Goal: Task Accomplishment & Management: Manage account settings

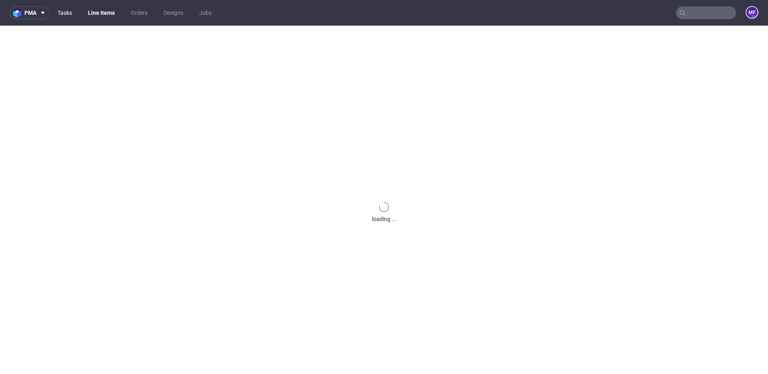
click at [72, 16] on link "Tasks" at bounding box center [65, 12] width 24 height 13
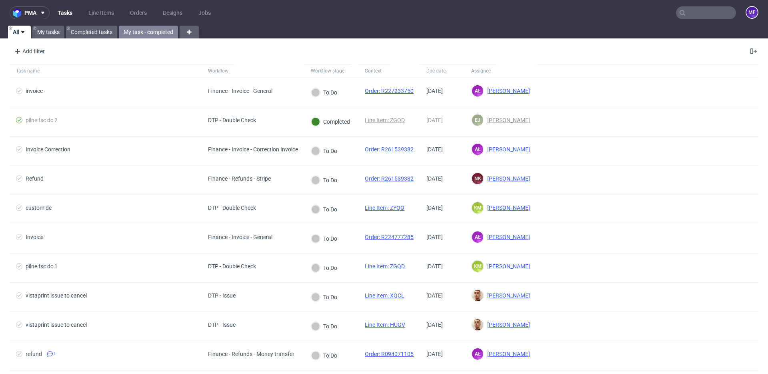
click at [154, 36] on link "My task - completed" at bounding box center [148, 32] width 59 height 13
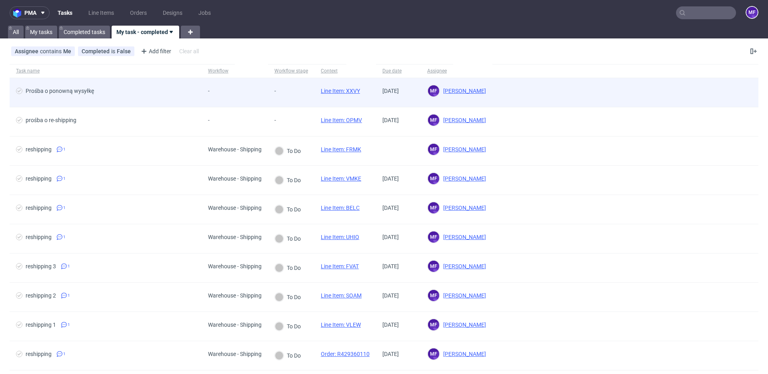
click at [308, 90] on div "-" at bounding box center [291, 92] width 46 height 29
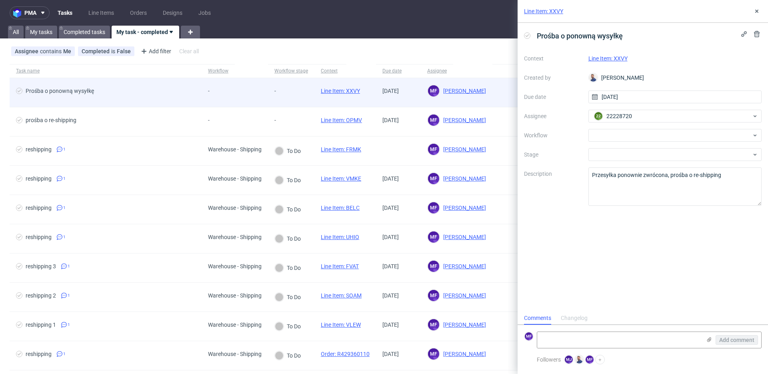
scroll to position [6, 0]
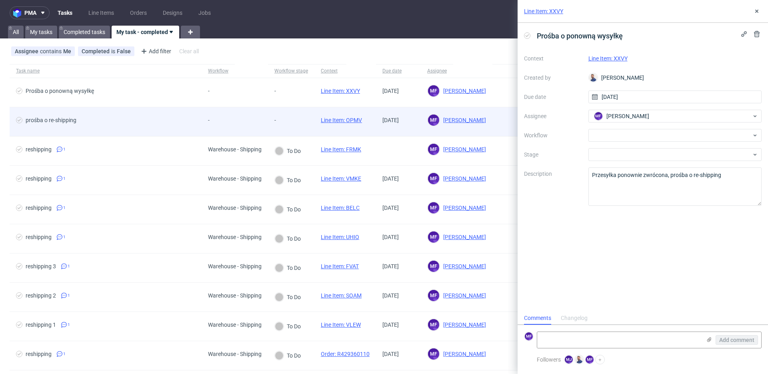
click at [302, 117] on div "-" at bounding box center [291, 121] width 46 height 29
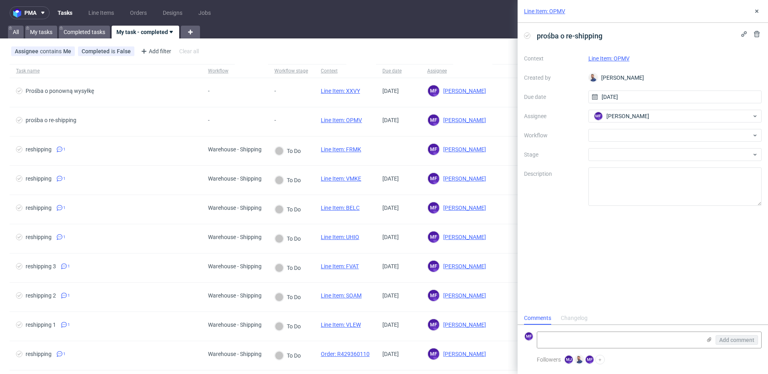
click at [626, 58] on link "Line Item: OPMV" at bounding box center [608, 58] width 41 height 6
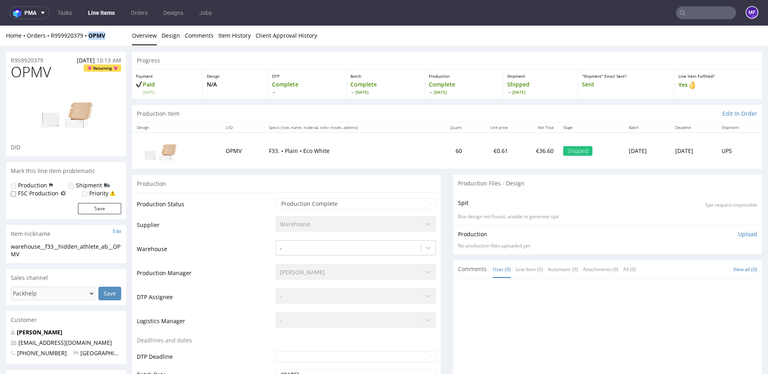
drag, startPoint x: 111, startPoint y: 32, endPoint x: 116, endPoint y: 38, distance: 7.1
click at [92, 37] on div "Home Orders R959920379 OPMV" at bounding box center [66, 36] width 120 height 8
drag, startPoint x: 116, startPoint y: 38, endPoint x: 113, endPoint y: 30, distance: 8.9
click at [113, 38] on div "Home Orders R959920379 OPMV" at bounding box center [66, 36] width 120 height 8
click at [363, 146] on td "F33. • Plain • Eco White" at bounding box center [347, 150] width 166 height 36
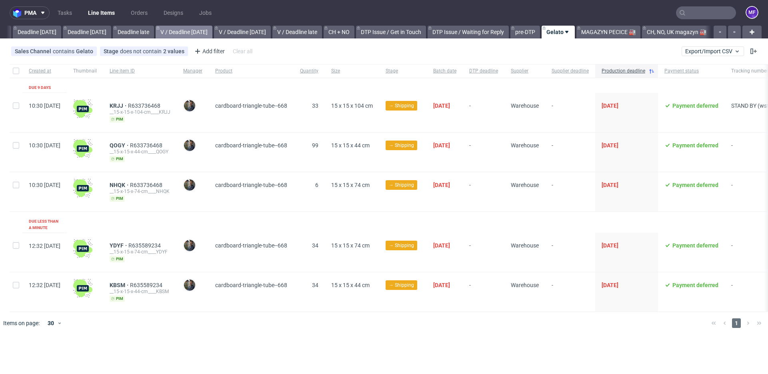
scroll to position [0, 855]
click at [610, 33] on link "MAGAZYN PECICE 🏭" at bounding box center [608, 32] width 64 height 13
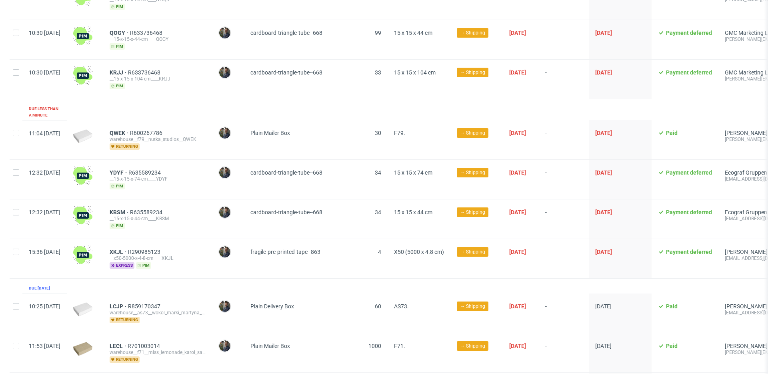
scroll to position [118, 0]
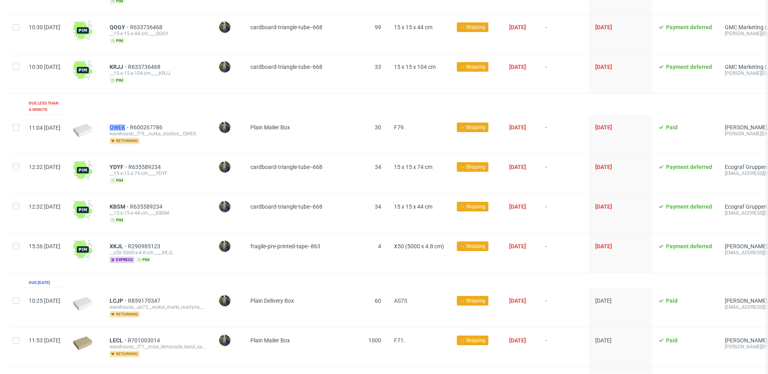
drag, startPoint x: 128, startPoint y: 120, endPoint x: 148, endPoint y: 119, distance: 20.4
click at [148, 119] on div "QWEK R600267786 warehouse__f79__nutka_studios__QWEK returning" at bounding box center [157, 133] width 109 height 39
copy span "QWEK"
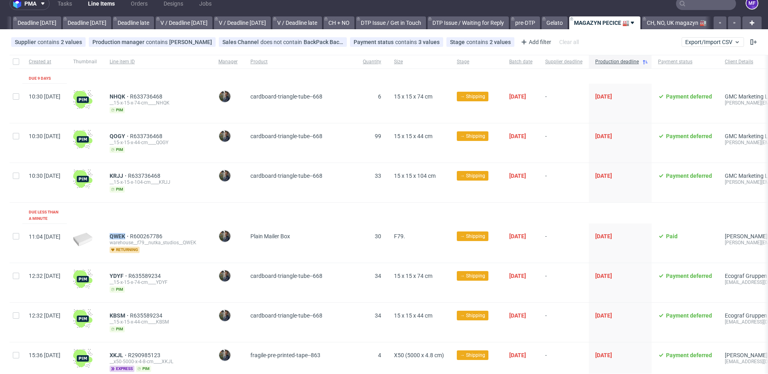
scroll to position [0, 0]
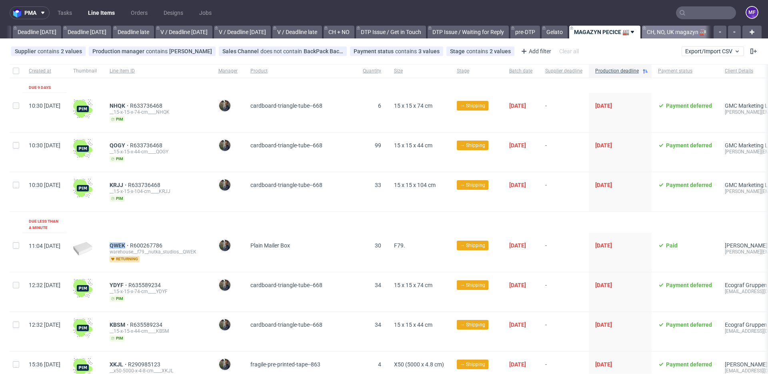
click at [666, 30] on link "CH, NO, UK magazyn 🏭" at bounding box center [676, 32] width 69 height 13
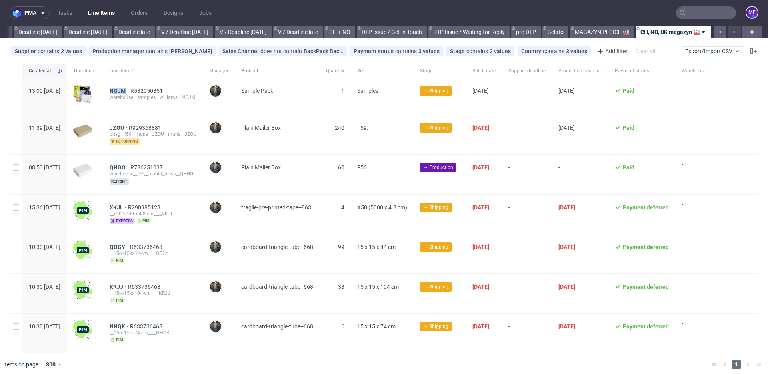
scroll to position [0, 0]
drag, startPoint x: 128, startPoint y: 128, endPoint x: 148, endPoint y: 127, distance: 19.2
click at [148, 127] on div "JZOU R929368881 phsg__f59__muns__JZOU__muns__JZOU returning" at bounding box center [153, 133] width 100 height 39
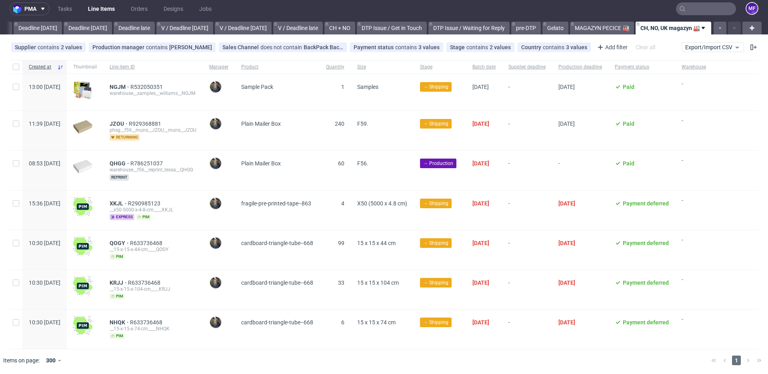
click at [144, 150] on div "QHGG R786251037 warehouse__f56__reprint_tessa__QHGG reprint" at bounding box center [153, 170] width 100 height 40
click at [130, 164] on span "QHGG" at bounding box center [120, 163] width 21 height 6
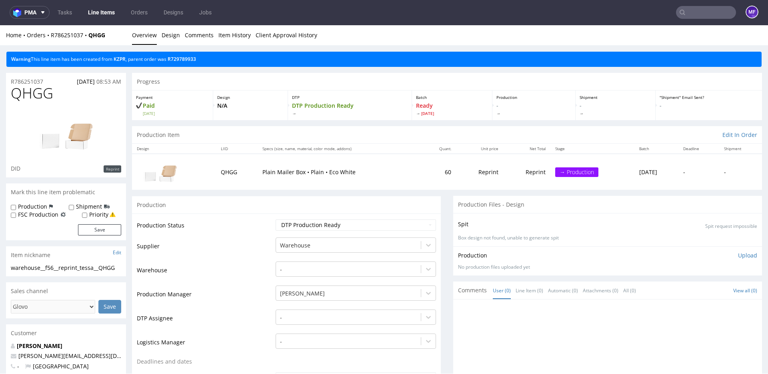
scroll to position [2, 0]
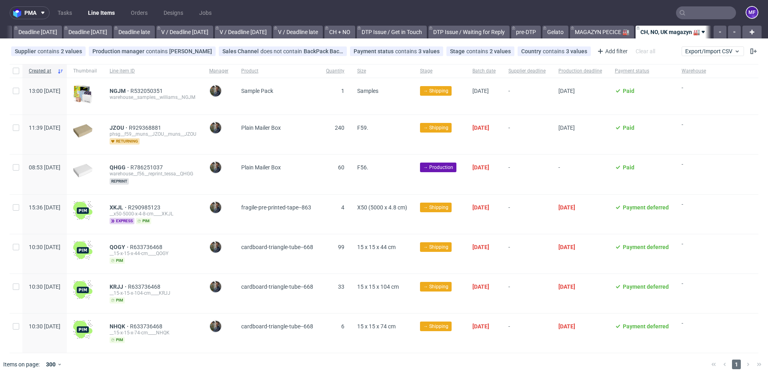
scroll to position [0, 862]
click at [453, 167] on span "→ Production" at bounding box center [438, 167] width 30 height 7
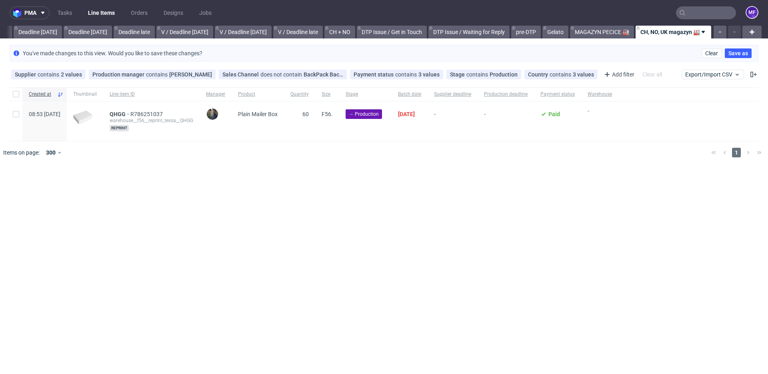
click at [664, 32] on link "CH, NO, UK magazyn 🏭" at bounding box center [674, 32] width 76 height 13
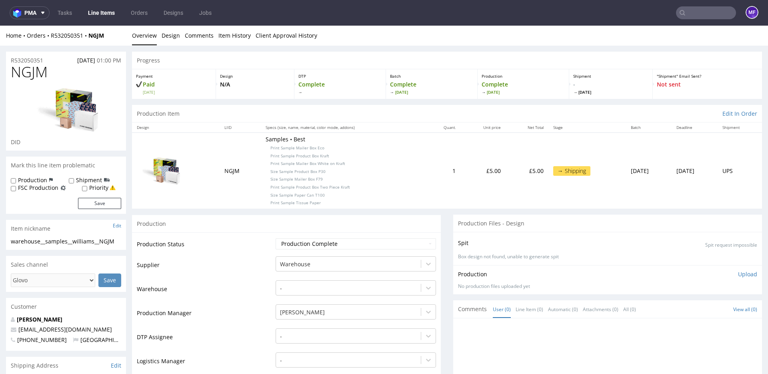
click at [425, 159] on td "1" at bounding box center [443, 170] width 36 height 76
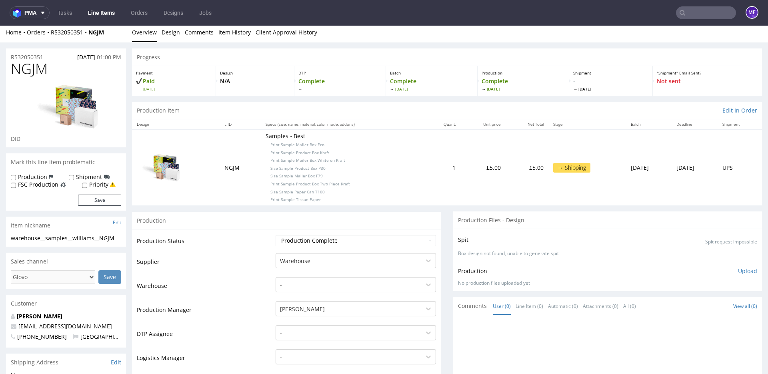
scroll to position [1, 0]
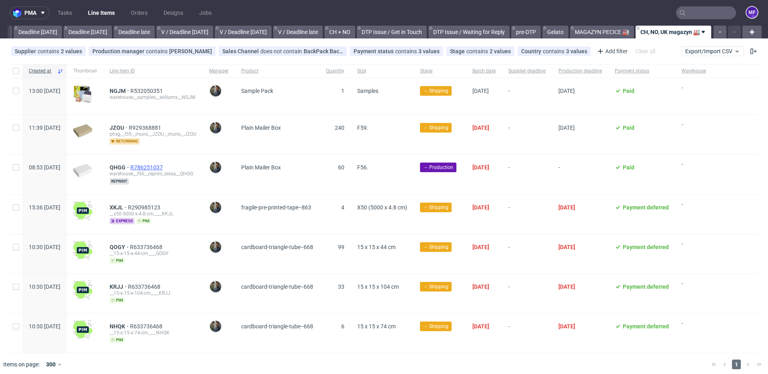
scroll to position [0, 862]
click at [130, 166] on span "QHGG" at bounding box center [120, 167] width 21 height 6
click at [130, 168] on span "QHGG" at bounding box center [120, 167] width 21 height 6
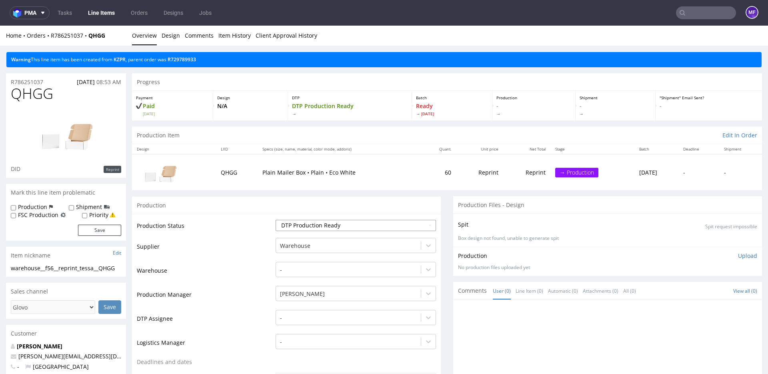
click at [350, 229] on select "Waiting for Artwork Waiting for Diecut Waiting for Mockup Waiting for DTP Waiti…" at bounding box center [356, 225] width 160 height 11
click at [103, 16] on link "Line Items" at bounding box center [101, 12] width 36 height 13
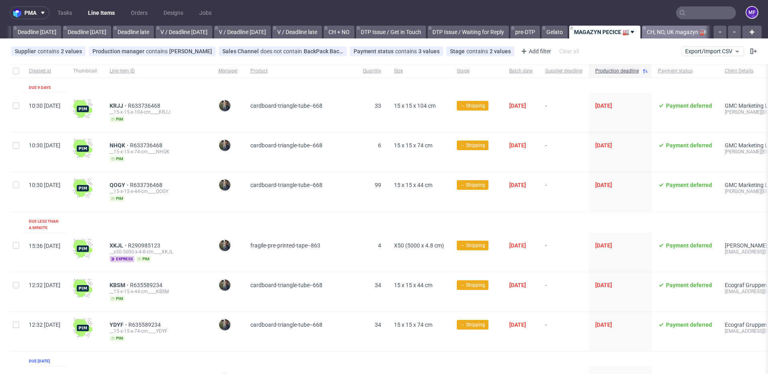
click at [669, 31] on link "CH, NO, UK magazyn 🏭" at bounding box center [676, 32] width 69 height 13
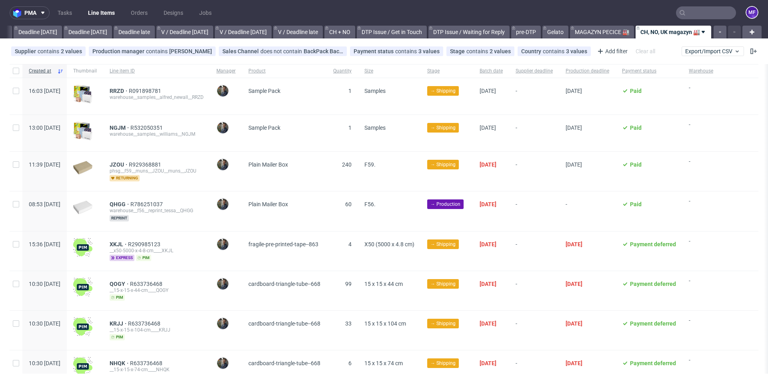
click at [128, 164] on div "JZOU R929368881 phsg__f59__muns__JZOU__muns__JZOU returning" at bounding box center [156, 171] width 107 height 39
drag, startPoint x: 128, startPoint y: 164, endPoint x: 148, endPoint y: 165, distance: 19.6
click at [148, 165] on div "JZOU R929368881 phsg__f59__muns__JZOU__muns__JZOU returning" at bounding box center [156, 171] width 107 height 39
click at [376, 166] on span "F59." at bounding box center [369, 164] width 11 height 6
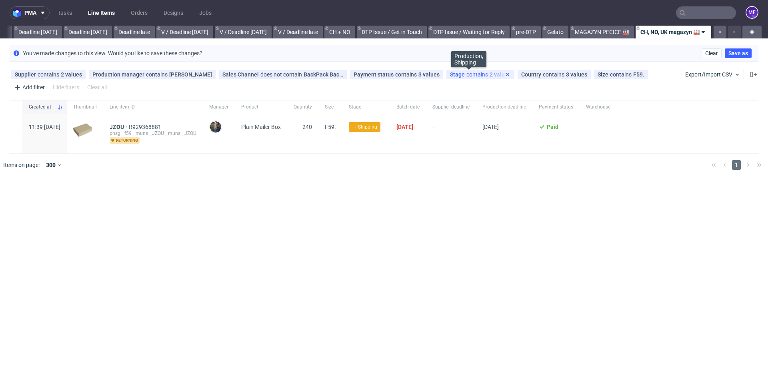
click at [504, 75] on icon at bounding box center [507, 74] width 6 height 6
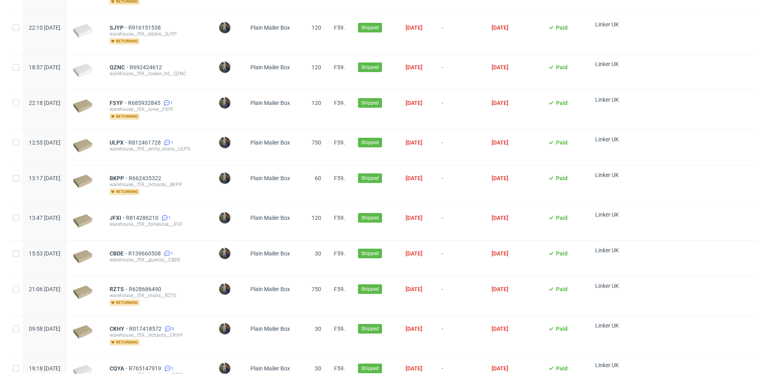
scroll to position [862, 0]
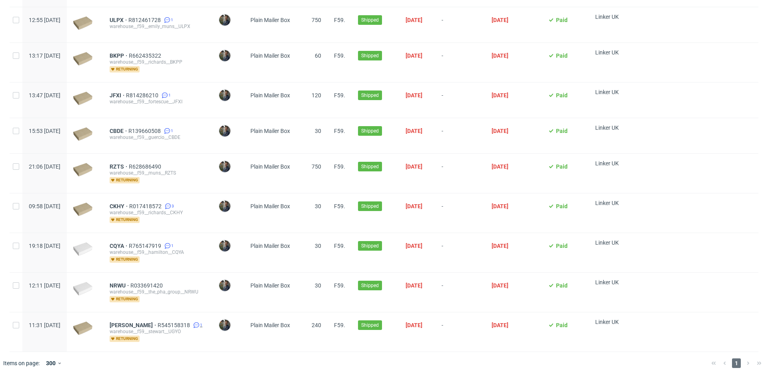
click at [193, 322] on icon at bounding box center [196, 325] width 6 height 6
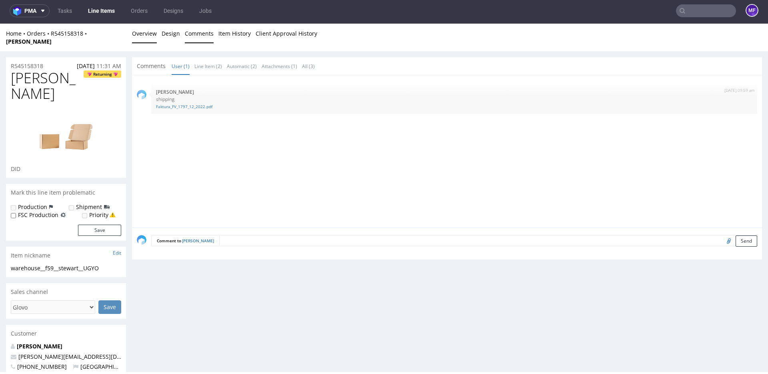
click at [141, 32] on link "Overview" at bounding box center [144, 34] width 25 height 20
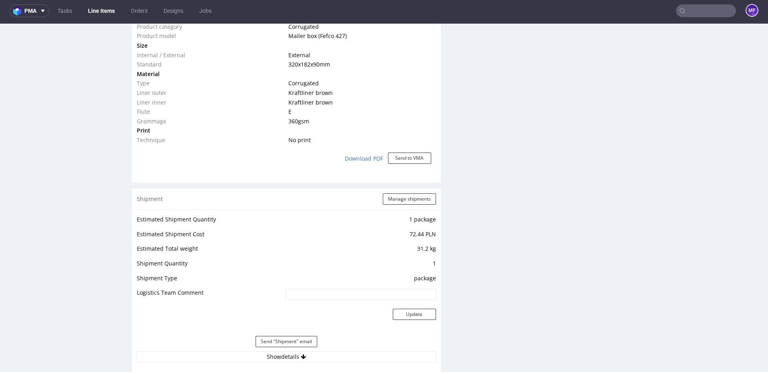
scroll to position [637, 0]
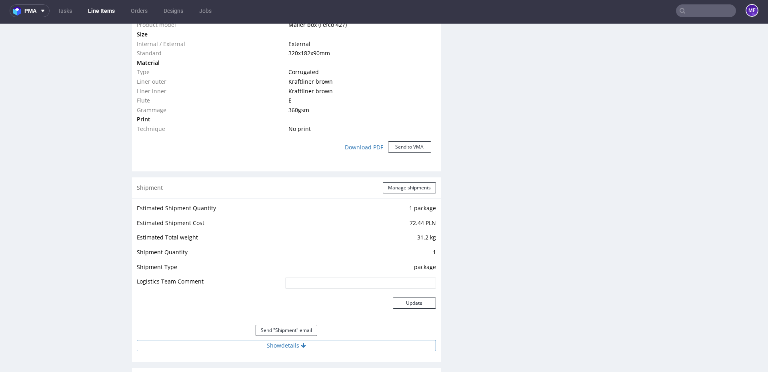
click at [301, 342] on icon at bounding box center [303, 345] width 5 height 6
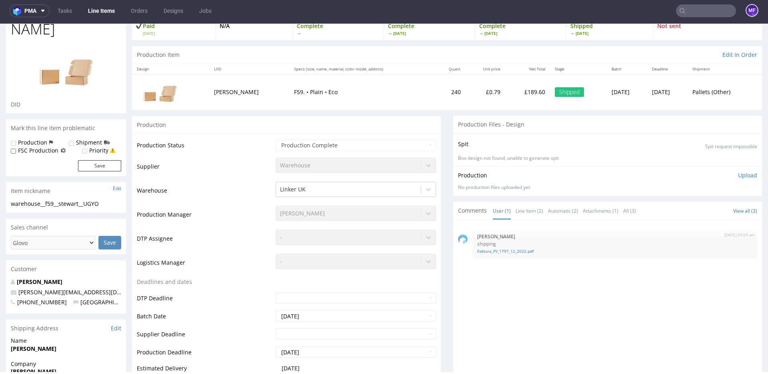
scroll to position [0, 0]
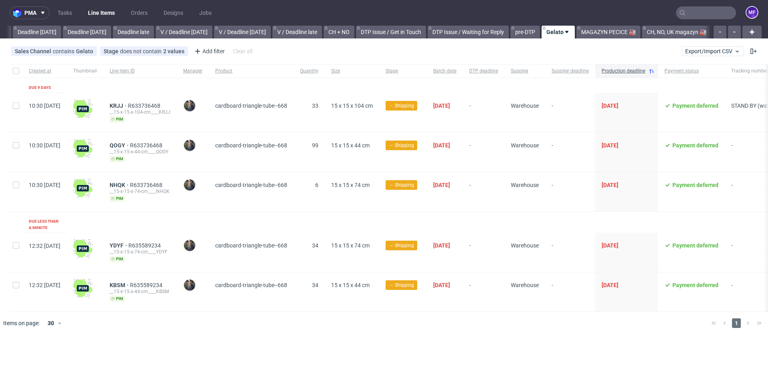
scroll to position [0, 855]
click at [670, 36] on link "CH, NO, UK magazyn 🏭" at bounding box center [676, 32] width 69 height 13
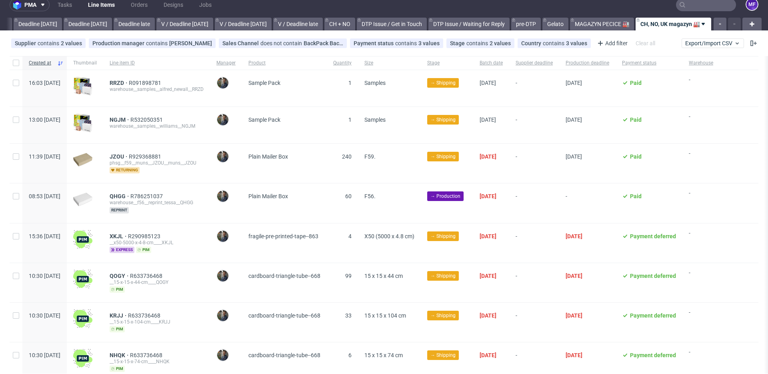
scroll to position [5, 0]
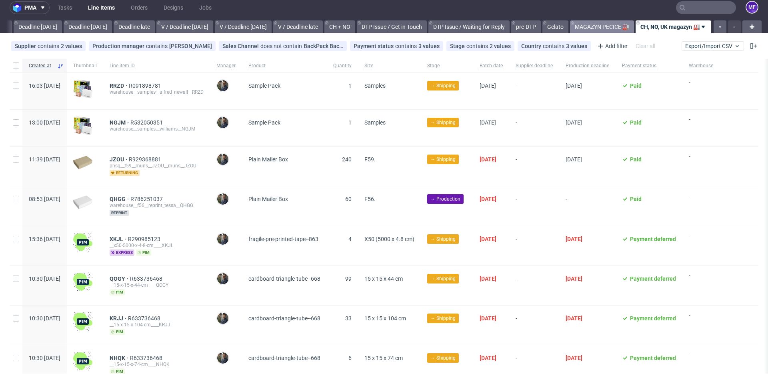
click at [584, 28] on link "MAGAZYN PECICE 🏭" at bounding box center [602, 26] width 64 height 13
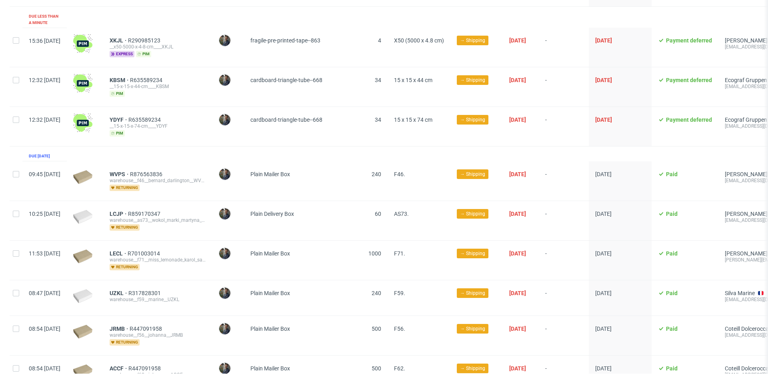
scroll to position [208, 0]
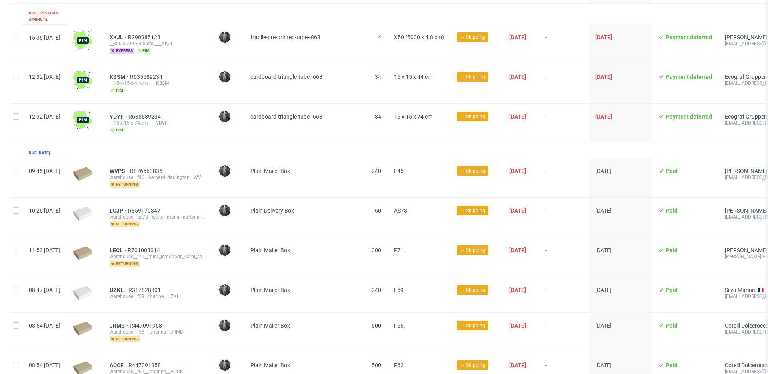
click at [313, 223] on div "Plain Delivery Box" at bounding box center [300, 217] width 112 height 39
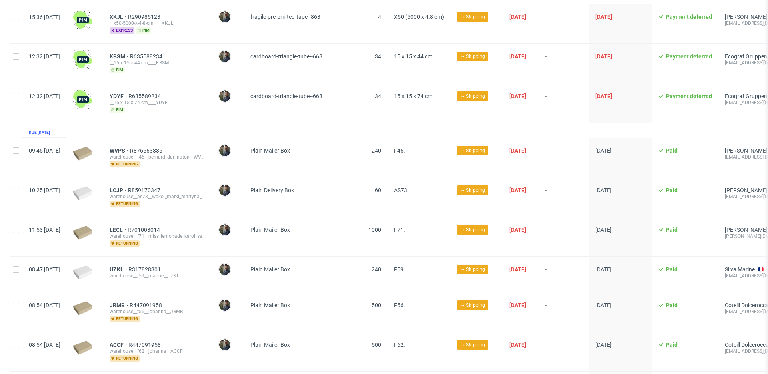
scroll to position [229, 0]
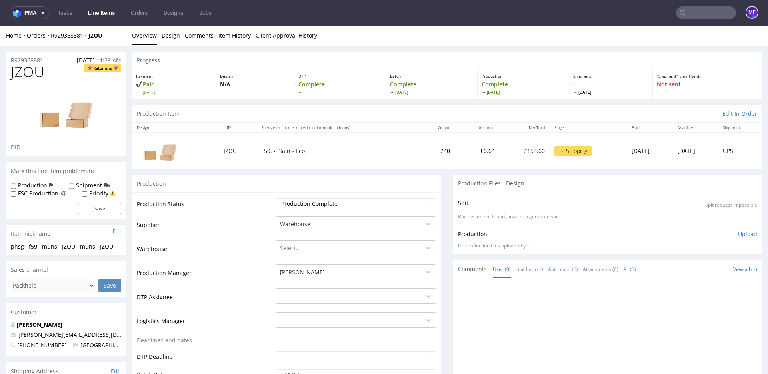
click at [104, 10] on link "Line Items" at bounding box center [101, 12] width 36 height 13
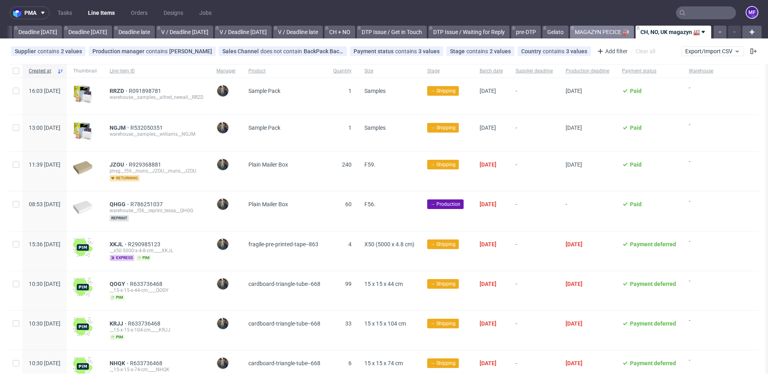
click at [596, 30] on link "MAGAZYN PECICE 🏭" at bounding box center [602, 32] width 64 height 13
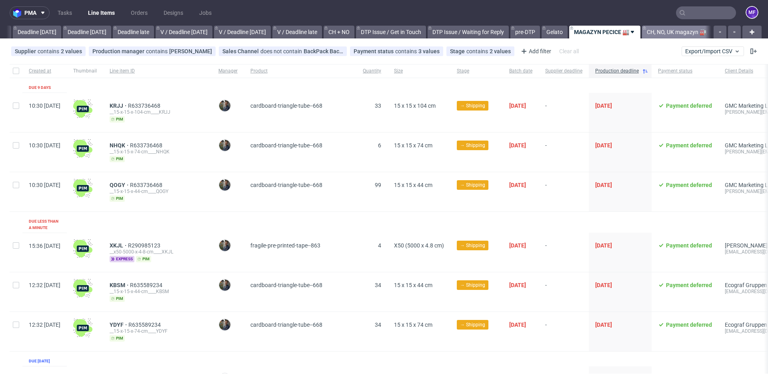
click at [679, 27] on link "CH, NO, UK magazyn 🏭" at bounding box center [676, 32] width 69 height 13
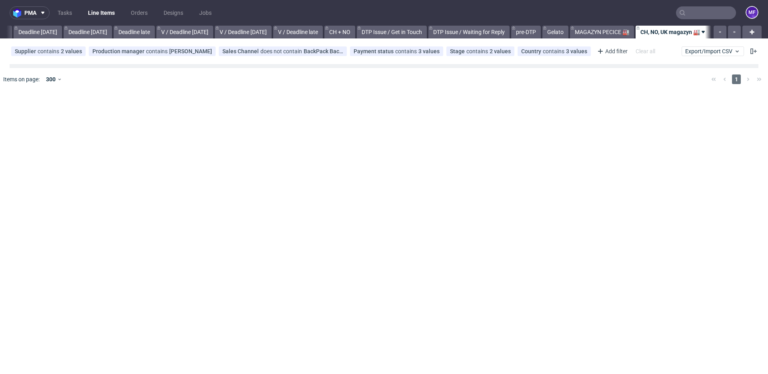
scroll to position [0, 855]
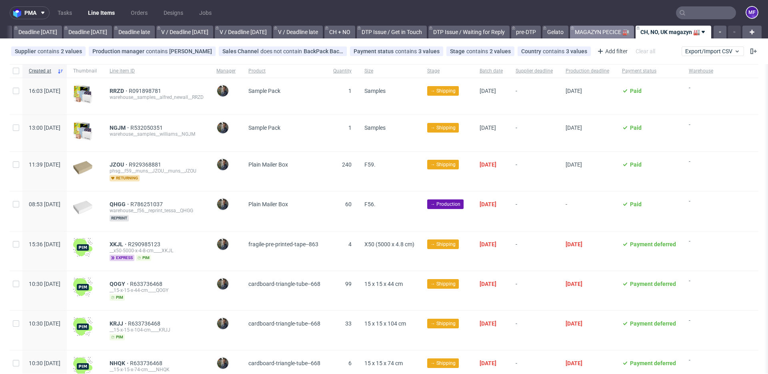
click at [588, 32] on link "MAGAZYN PECICE 🏭" at bounding box center [602, 32] width 64 height 13
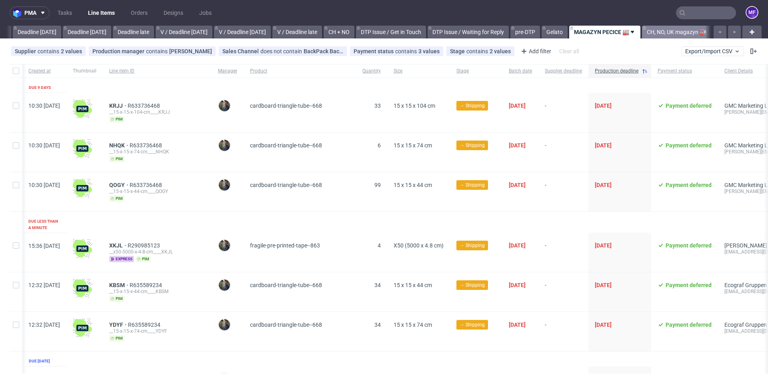
click at [662, 32] on link "CH, NO, UK magazyn 🏭" at bounding box center [676, 32] width 69 height 13
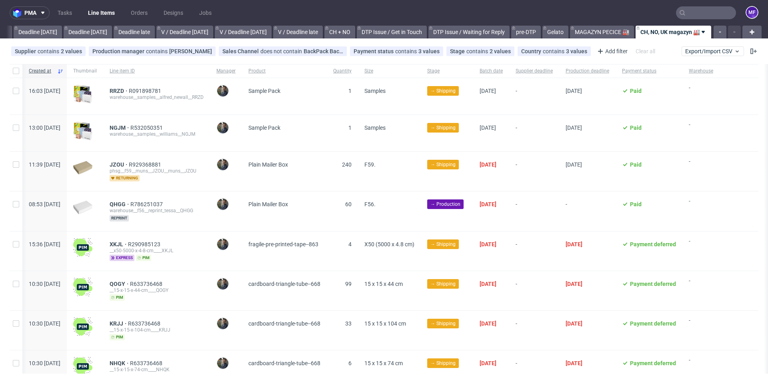
scroll to position [0, 2]
click at [210, 156] on div "JZOU R929368881 phsg__f59__muns__JZOU__muns__JZOU returning" at bounding box center [156, 171] width 107 height 39
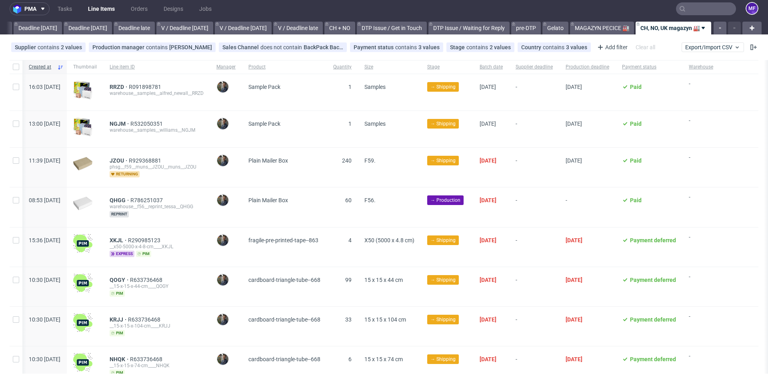
scroll to position [5, 0]
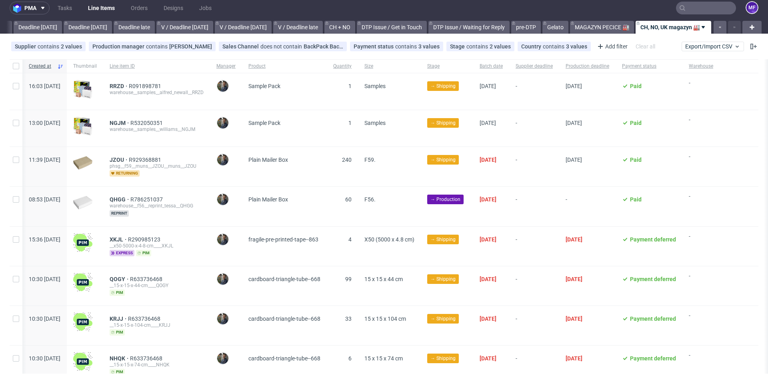
click at [204, 123] on div "NGJM R532050351" at bounding box center [157, 123] width 94 height 6
click at [608, 28] on link "MAGAZYN PECICE 🏭" at bounding box center [602, 27] width 64 height 13
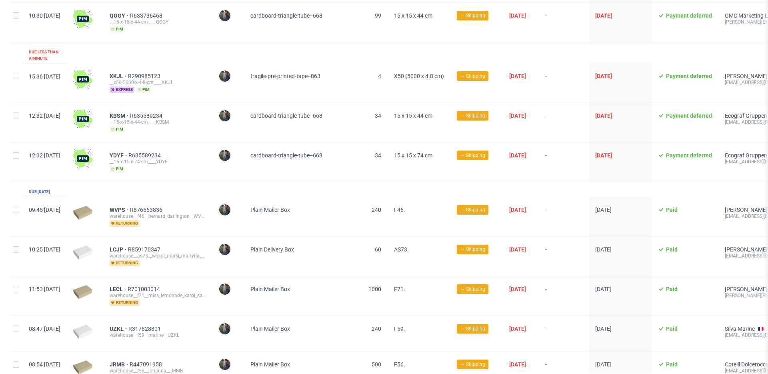
scroll to position [173, 0]
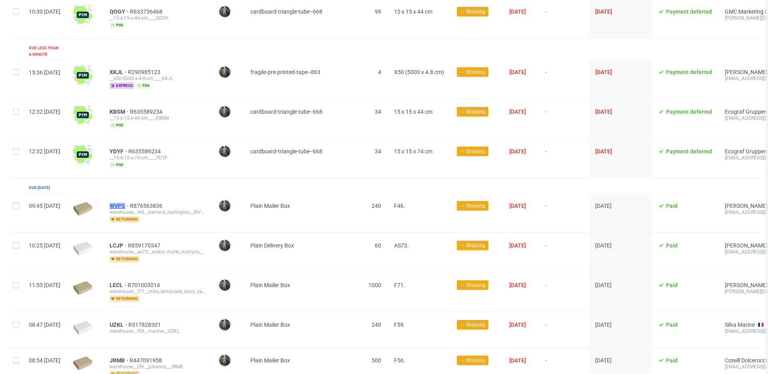
drag, startPoint x: 128, startPoint y: 198, endPoint x: 149, endPoint y: 198, distance: 20.8
click at [149, 198] on div "WVPS R876563836 warehouse__f46__bernard_darlington__WVPS returning" at bounding box center [157, 212] width 109 height 39
copy span "WVPS"
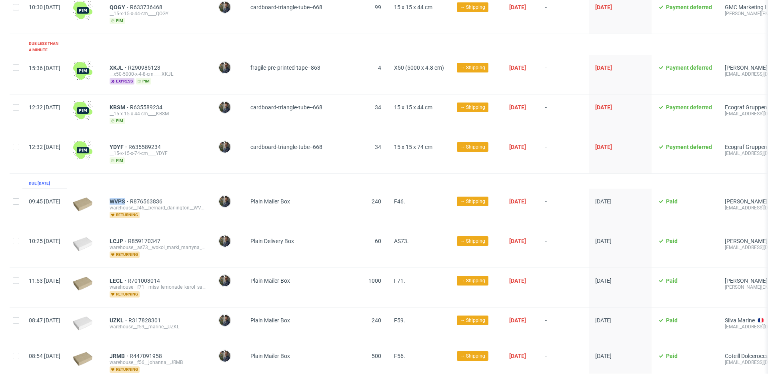
scroll to position [178, 0]
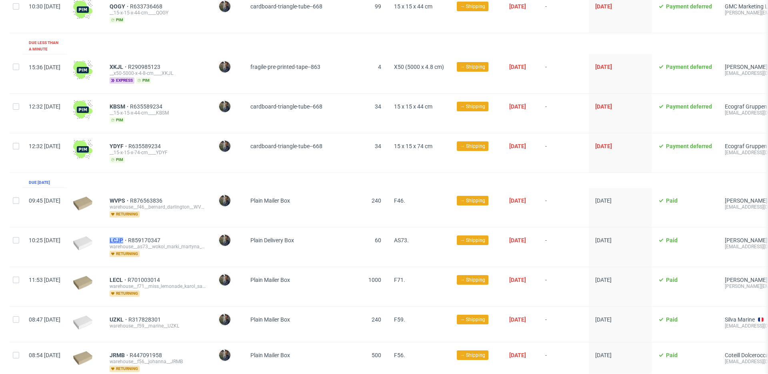
drag, startPoint x: 128, startPoint y: 234, endPoint x: 147, endPoint y: 234, distance: 18.8
click at [147, 234] on div "LCJP R859170347 warehouse__as73__wokol_marki_martyna_danaj_pyzik__LCJP returning" at bounding box center [157, 246] width 109 height 39
copy span "LCJP"
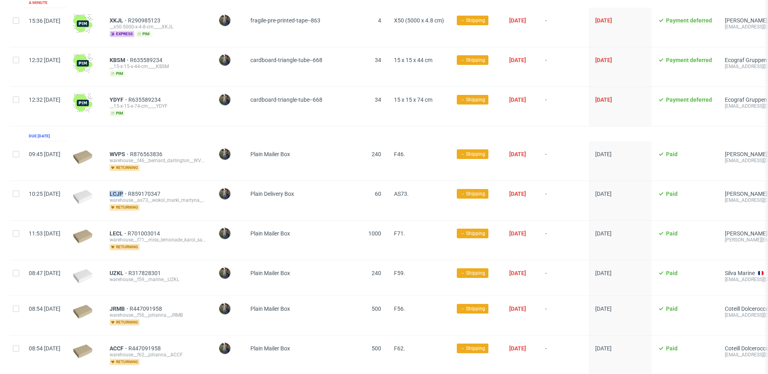
scroll to position [230, 0]
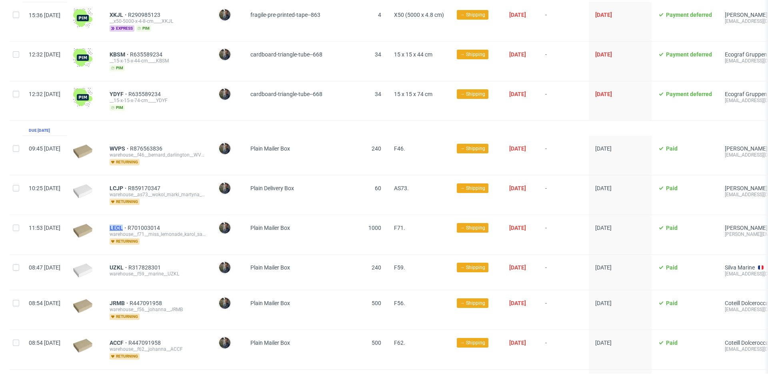
drag, startPoint x: 128, startPoint y: 220, endPoint x: 146, endPoint y: 220, distance: 18.4
click at [146, 220] on div "LECL R701003014 warehouse__f71__miss_lemonade_karol_samsel__LECL returning" at bounding box center [157, 234] width 109 height 39
copy span "LECL"
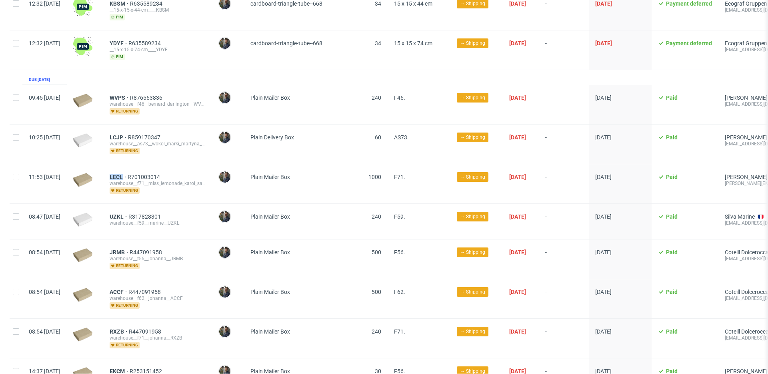
scroll to position [294, 0]
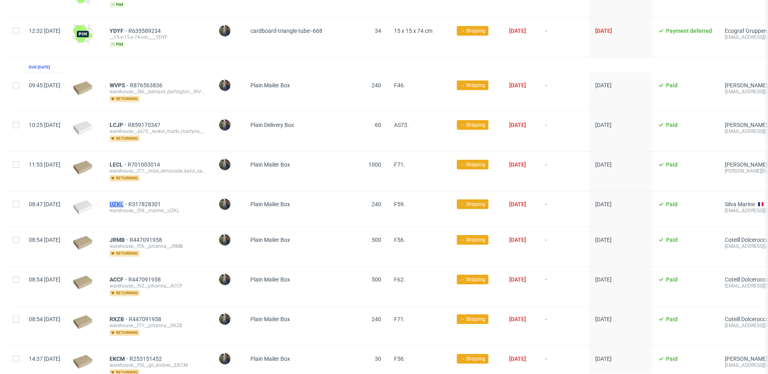
drag, startPoint x: 128, startPoint y: 194, endPoint x: 146, endPoint y: 196, distance: 17.7
click at [146, 196] on div "UZKL R317828301 warehouse__f59__marine__UZKL" at bounding box center [157, 208] width 109 height 35
copy span "UZKL"
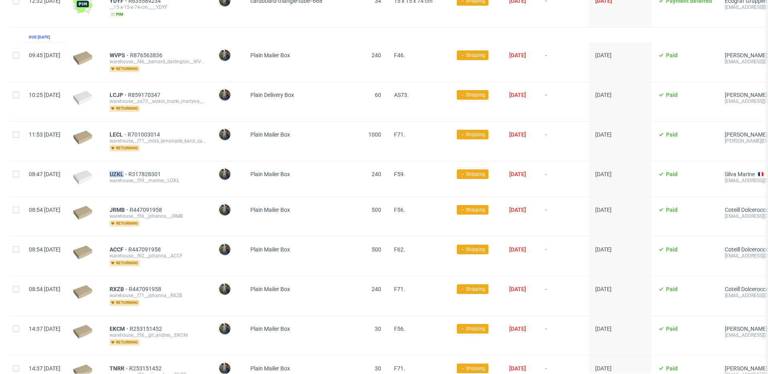
scroll to position [334, 0]
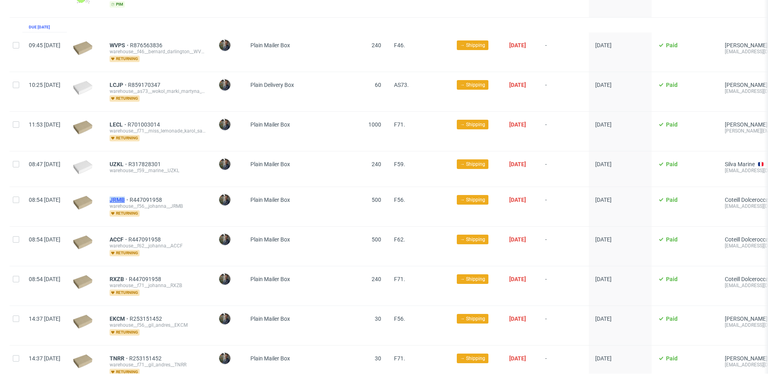
drag, startPoint x: 129, startPoint y: 192, endPoint x: 148, endPoint y: 192, distance: 19.2
click at [148, 192] on div "JRMB R447091958 warehouse__f56__johanna__JRMB returning" at bounding box center [157, 206] width 109 height 39
copy span "JRMB"
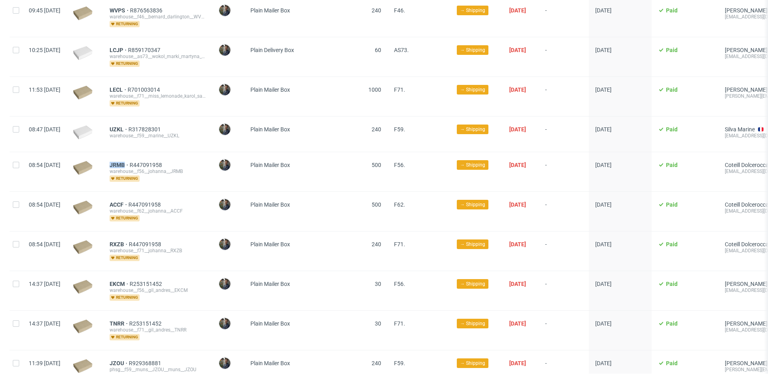
scroll to position [383, 0]
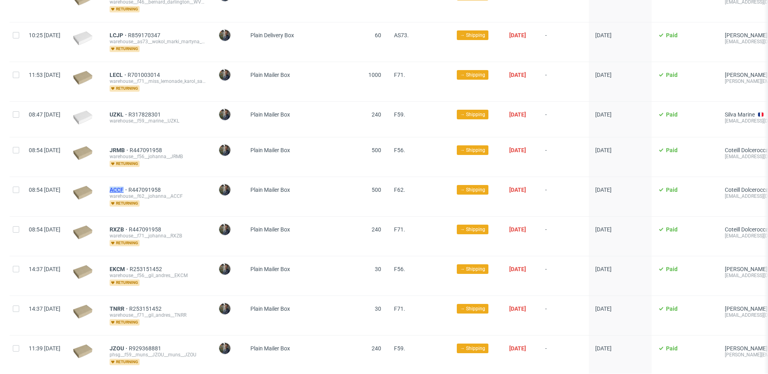
drag, startPoint x: 129, startPoint y: 182, endPoint x: 147, endPoint y: 183, distance: 18.4
click at [147, 183] on div "ACCF R447091958 warehouse__f62__johanna__ACCF returning" at bounding box center [157, 196] width 109 height 39
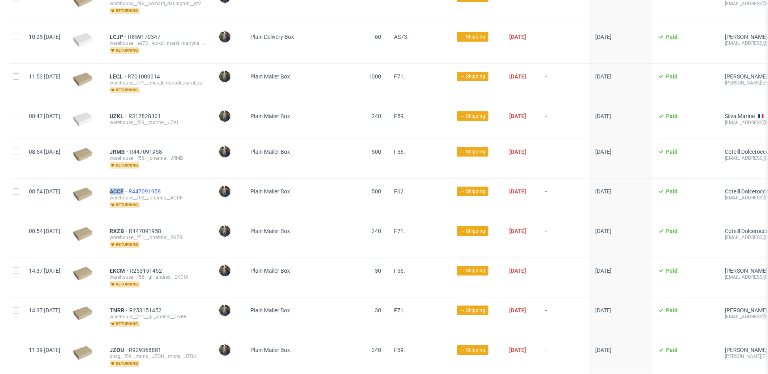
copy span "ACCF"
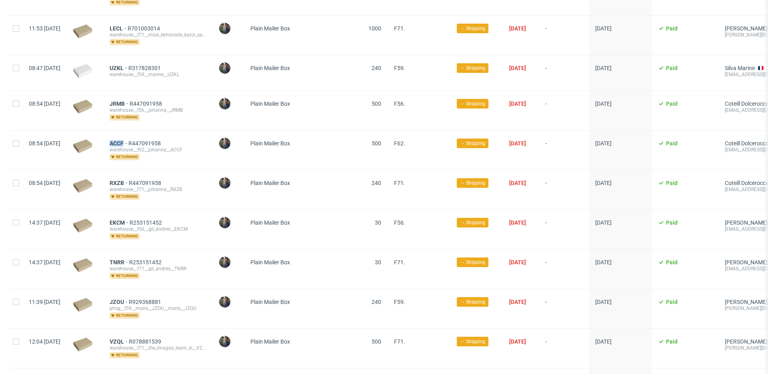
scroll to position [434, 0]
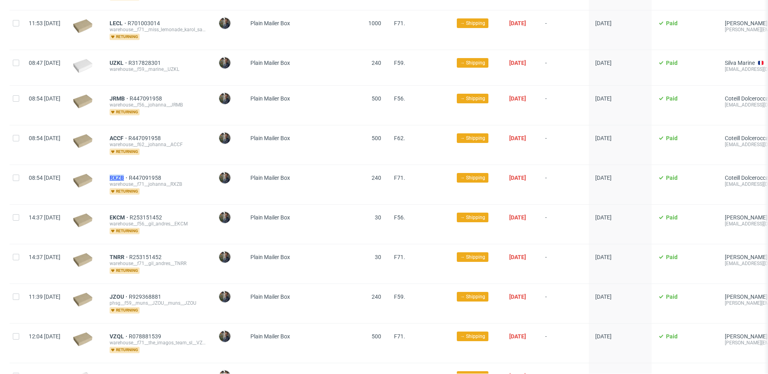
drag, startPoint x: 131, startPoint y: 170, endPoint x: 148, endPoint y: 170, distance: 17.2
click at [148, 170] on div "RXZB R447091958 warehouse__f71__johanna__RXZB returning" at bounding box center [157, 184] width 109 height 39
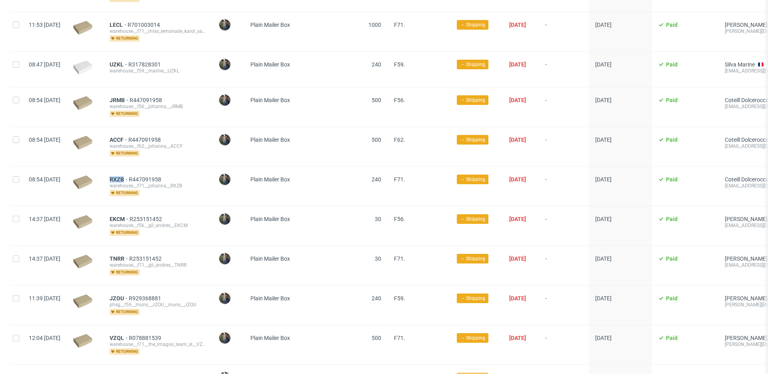
copy span "RXZB"
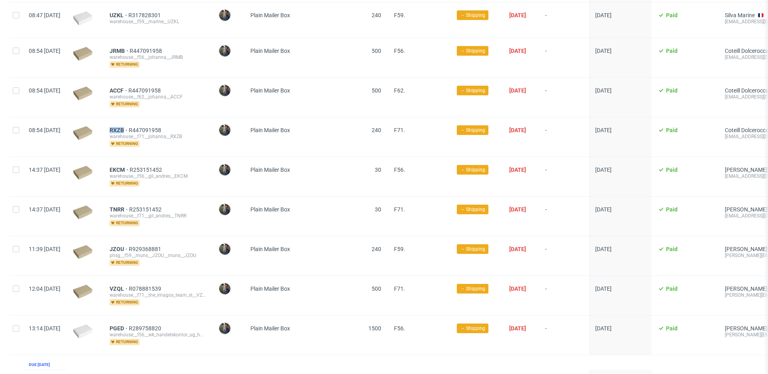
scroll to position [483, 0]
drag, startPoint x: 129, startPoint y: 161, endPoint x: 150, endPoint y: 160, distance: 21.2
click at [150, 160] on div "EKCM R253151452 warehouse__f56__gil_andres__EKCM returning" at bounding box center [157, 175] width 109 height 39
copy span "EKCM"
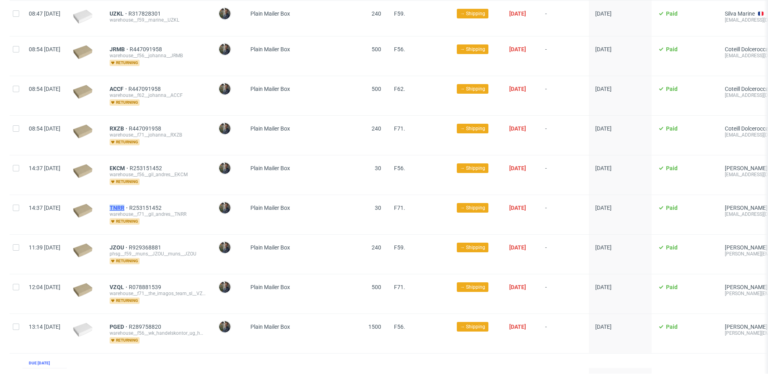
drag, startPoint x: 130, startPoint y: 199, endPoint x: 147, endPoint y: 198, distance: 17.2
click at [147, 198] on div "TNRR R253151452 warehouse__f71__gil_andres__TNRR returning" at bounding box center [157, 214] width 109 height 39
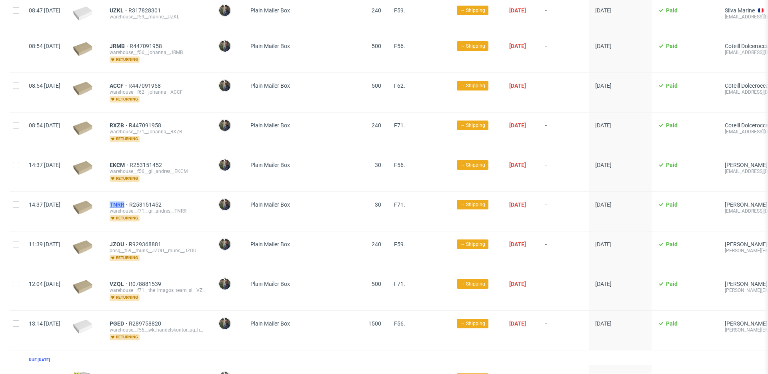
copy span "TNRR"
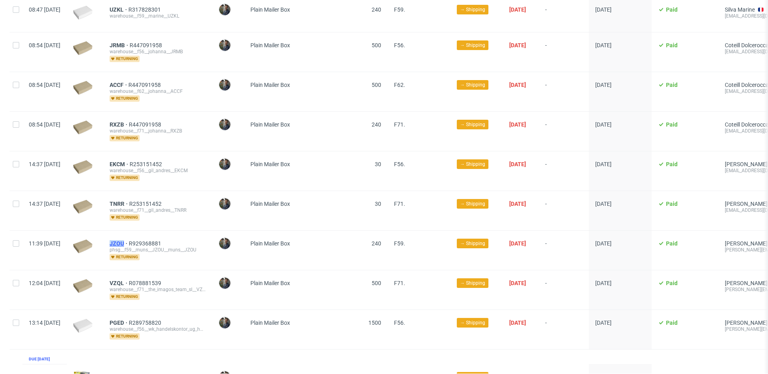
drag, startPoint x: 131, startPoint y: 235, endPoint x: 147, endPoint y: 235, distance: 16.4
click at [147, 235] on div "JZOU R929368881 phsg__f59__muns__JZOU__muns__JZOU returning" at bounding box center [157, 249] width 109 height 39
copy span "JZOU"
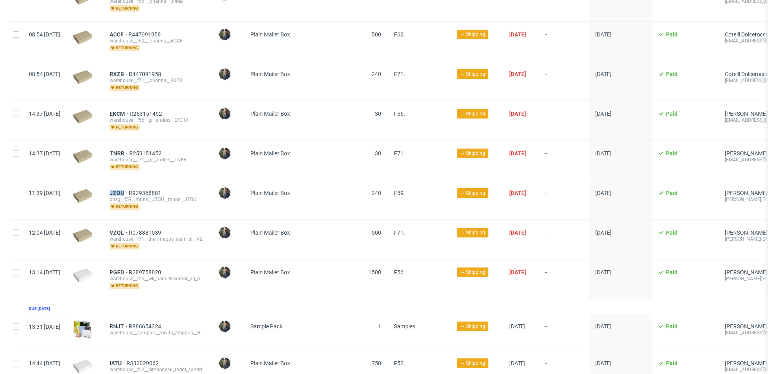
scroll to position [540, 0]
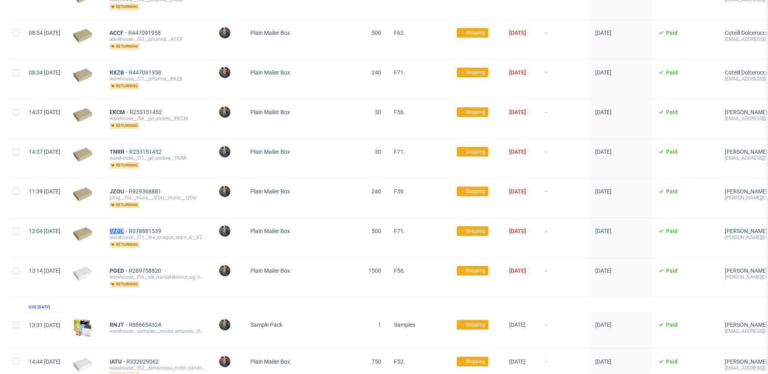
drag, startPoint x: 129, startPoint y: 221, endPoint x: 147, endPoint y: 222, distance: 18.4
click at [147, 222] on div "VZQL R078881539 warehouse__f71__the_imagos_team_sl__VZQL returning" at bounding box center [157, 237] width 109 height 39
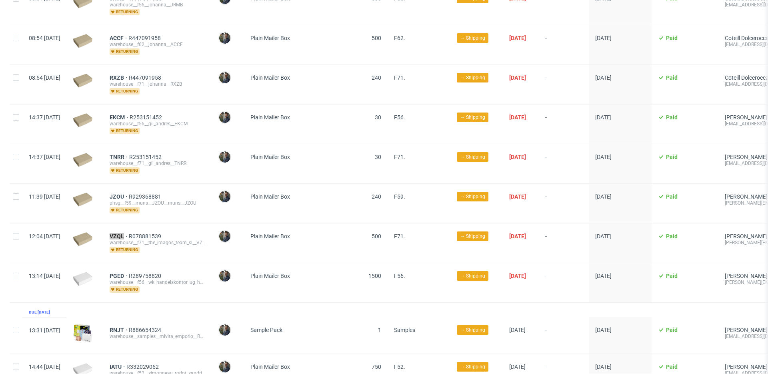
scroll to position [534, 0]
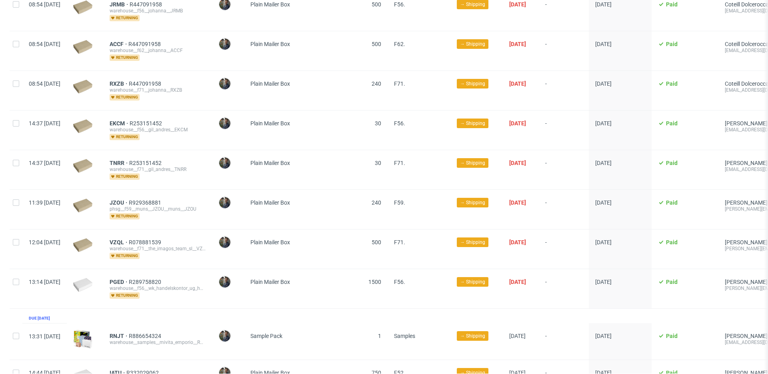
click at [128, 269] on div "PGED R289758820 warehouse__f56__wk_handelskontor_ug_haftungsbeschrankt__PGED re…" at bounding box center [157, 288] width 109 height 39
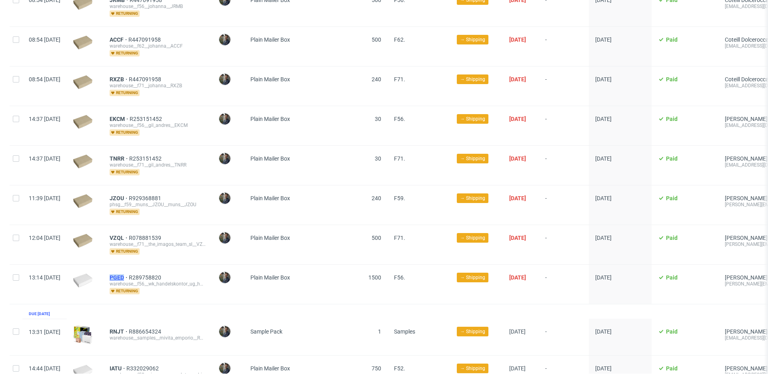
drag, startPoint x: 128, startPoint y: 270, endPoint x: 148, endPoint y: 269, distance: 19.2
click at [148, 269] on div "PGED R289758820 warehouse__f56__wk_handelskontor_ug_haftungsbeschrankt__PGED re…" at bounding box center [157, 283] width 109 height 39
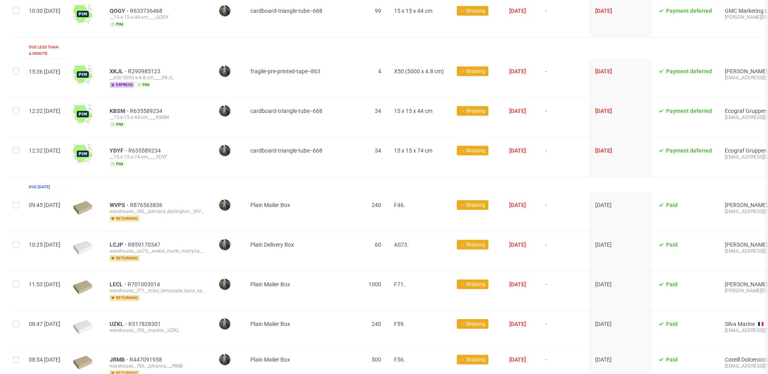
scroll to position [0, 0]
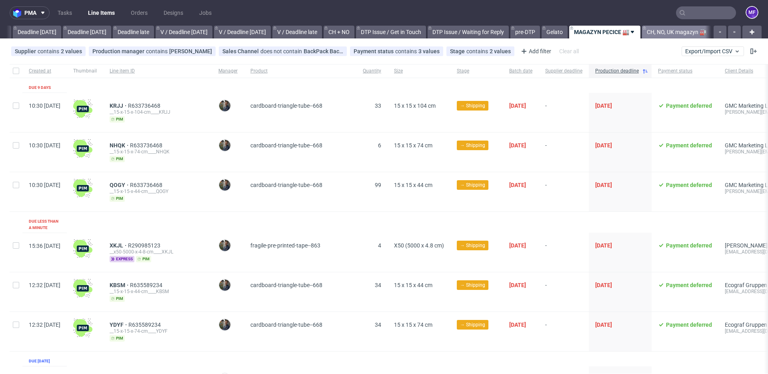
click at [671, 30] on link "CH, NO, UK magazyn 🏭" at bounding box center [676, 32] width 69 height 13
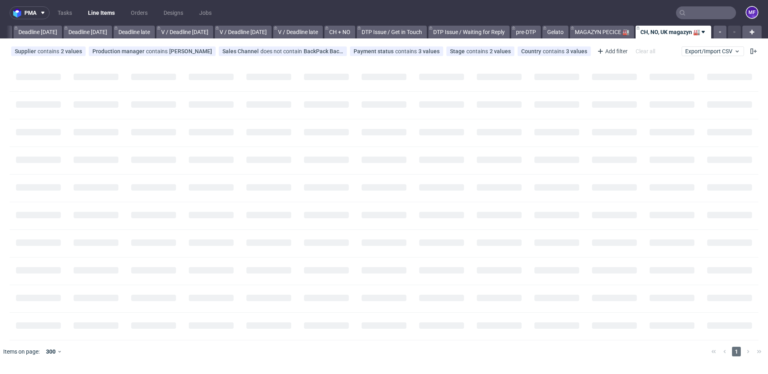
scroll to position [0, 855]
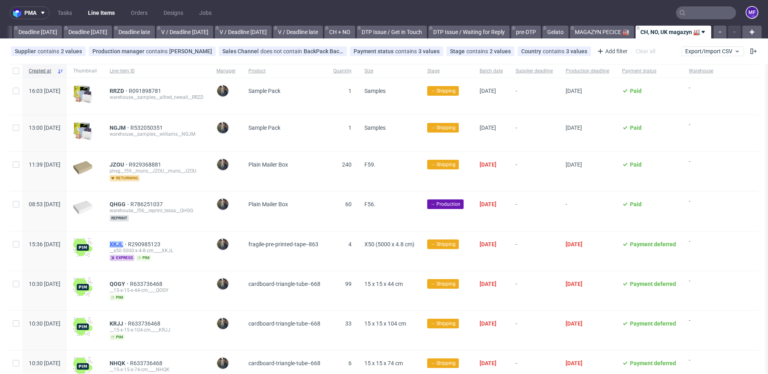
drag, startPoint x: 128, startPoint y: 245, endPoint x: 146, endPoint y: 244, distance: 18.4
click at [146, 244] on div "XKJL R290985123 __x50-5000-x-4-8-cm____XKJL express pim" at bounding box center [156, 250] width 107 height 39
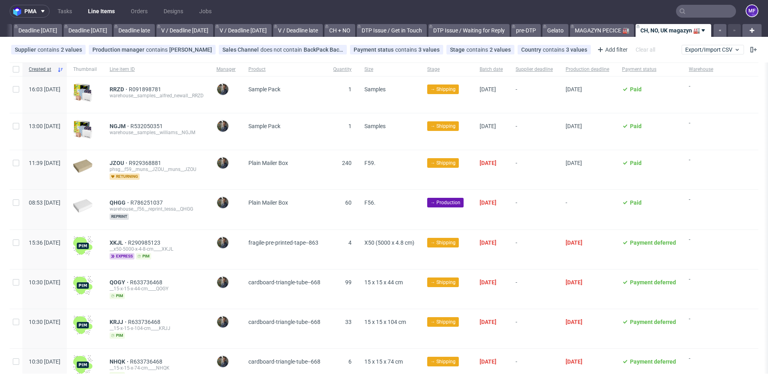
click at [208, 192] on div "QHGG R786251037 warehouse__f56__reprint_tessa__QHGG reprint" at bounding box center [156, 210] width 107 height 40
drag, startPoint x: 129, startPoint y: 164, endPoint x: 117, endPoint y: 164, distance: 12.0
click at [117, 164] on div "11:39 Fri 26.09.2025 JZOU R929368881 phsg__f59__muns__JZOU__muns__JZOU returnin…" at bounding box center [384, 170] width 749 height 40
drag, startPoint x: 130, startPoint y: 127, endPoint x: 148, endPoint y: 126, distance: 17.6
click at [148, 126] on div "NGJM R532050351 warehouse__samples__williams__NGJM" at bounding box center [156, 131] width 107 height 36
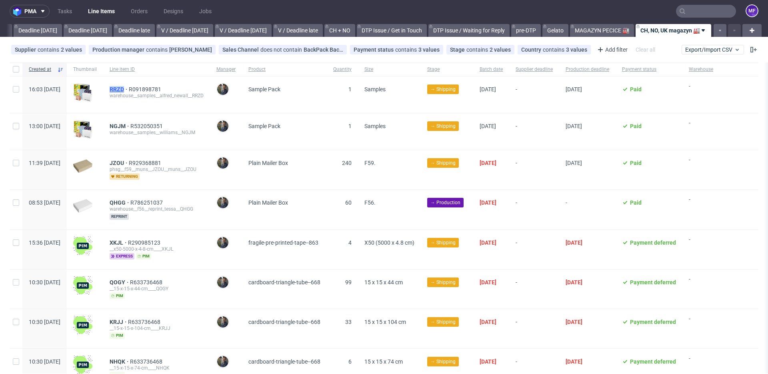
drag, startPoint x: 130, startPoint y: 88, endPoint x: 146, endPoint y: 89, distance: 16.4
click at [146, 89] on div "RRZD R091898781 warehouse__samples__alfred_newall__RRZD" at bounding box center [156, 94] width 107 height 36
drag, startPoint x: 132, startPoint y: 127, endPoint x: 148, endPoint y: 127, distance: 16.4
click at [148, 127] on div "NGJM R532050351 warehouse__samples__williams__NGJM" at bounding box center [156, 131] width 107 height 36
drag, startPoint x: 128, startPoint y: 162, endPoint x: 147, endPoint y: 164, distance: 18.9
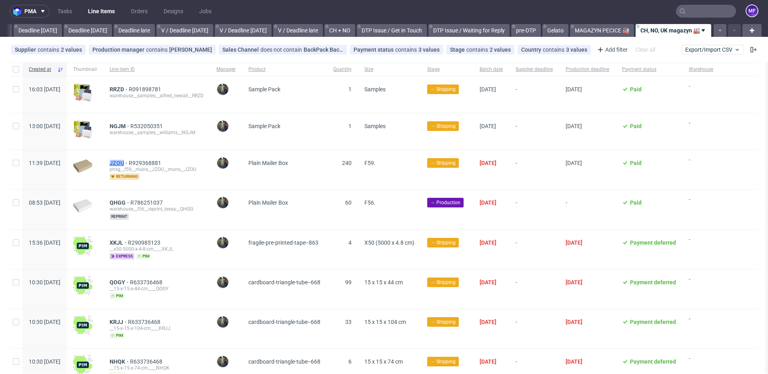
click at [147, 164] on div "JZOU R929368881 phsg__f59__muns__JZOU__muns__JZOU returning" at bounding box center [156, 169] width 107 height 39
drag, startPoint x: 128, startPoint y: 203, endPoint x: 148, endPoint y: 204, distance: 20.0
click at [148, 204] on div "QHGG R786251037 warehouse__f56__reprint_tessa__QHGG reprint" at bounding box center [156, 210] width 107 height 40
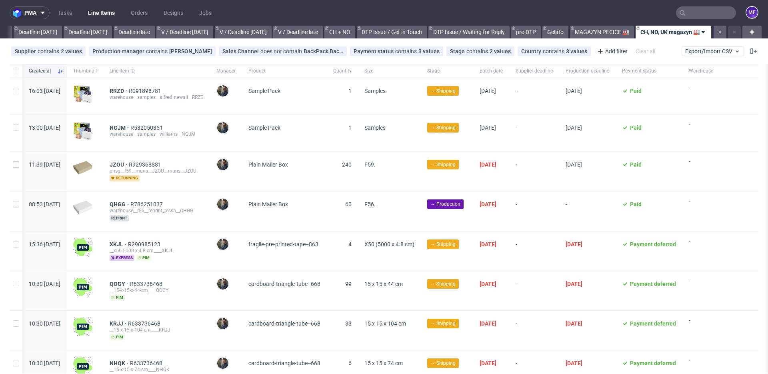
scroll to position [1, 0]
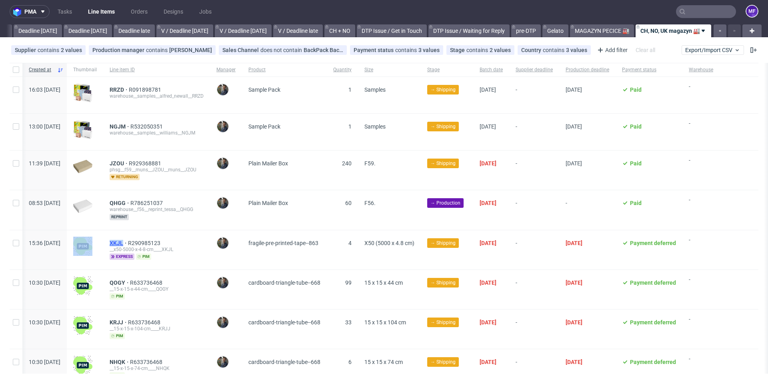
drag, startPoint x: 120, startPoint y: 245, endPoint x: 141, endPoint y: 244, distance: 20.8
click at [141, 244] on div "15:36 Wed 24.09.2025 XKJL R290985123 __x50-5000-x-4-8-cm____XKJL express pim Ma…" at bounding box center [384, 250] width 749 height 40
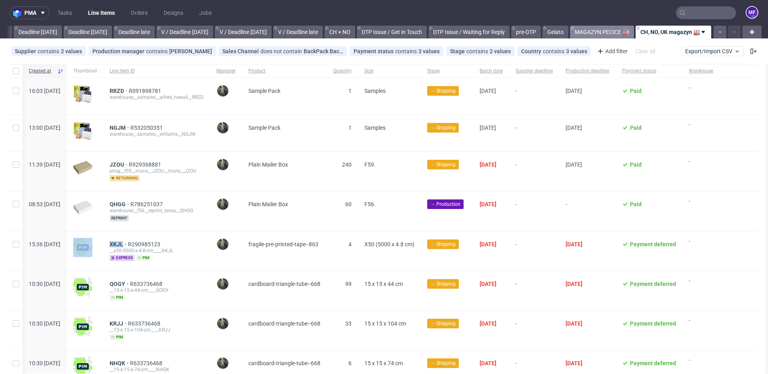
click at [598, 34] on link "MAGAZYN PECICE 🏭" at bounding box center [602, 32] width 64 height 13
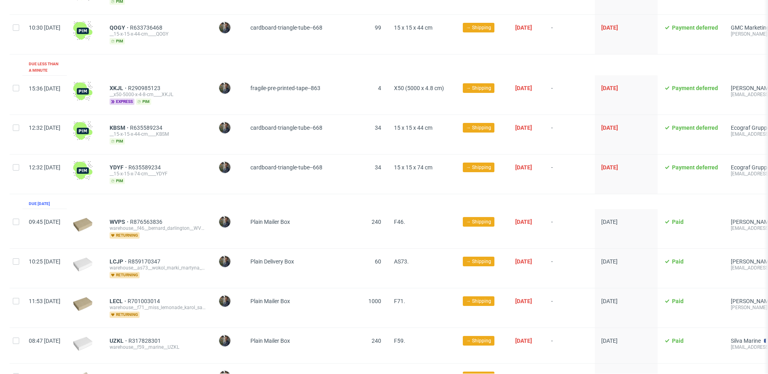
scroll to position [14, 0]
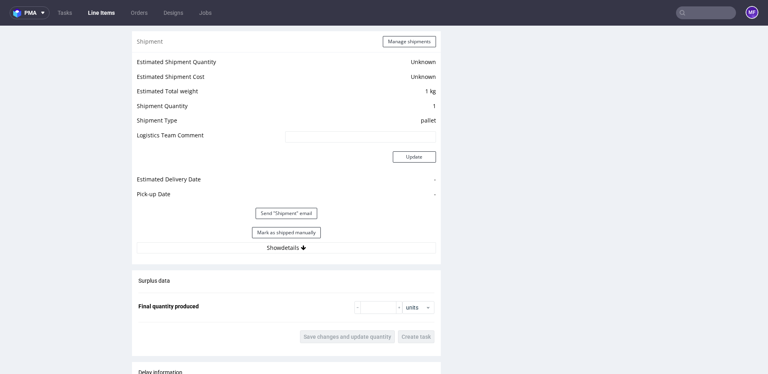
scroll to position [637, 0]
click at [290, 248] on button "Show details" at bounding box center [286, 246] width 299 height 11
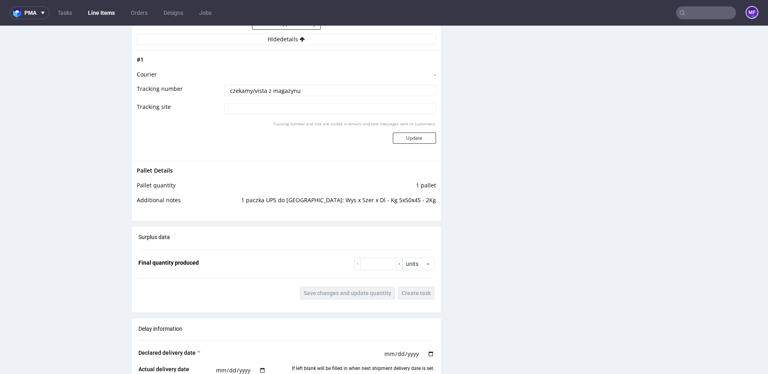
scroll to position [854, 0]
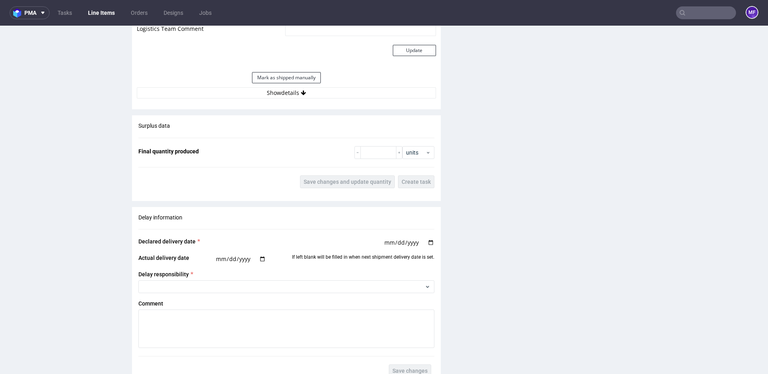
scroll to position [876, 0]
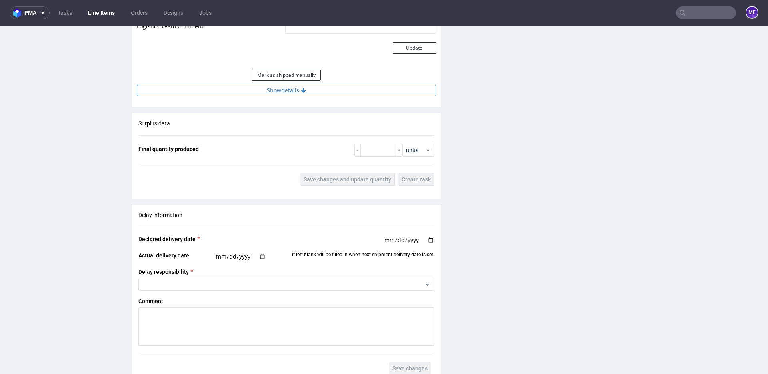
click at [292, 94] on button "Show details" at bounding box center [286, 90] width 299 height 11
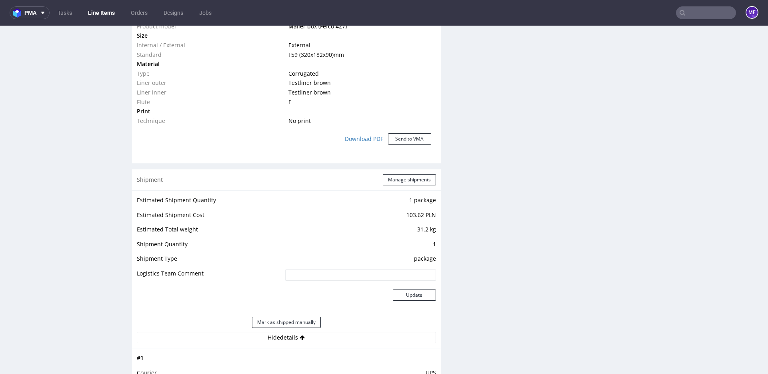
scroll to position [628, 0]
click at [401, 180] on button "Manage shipments" at bounding box center [409, 181] width 53 height 11
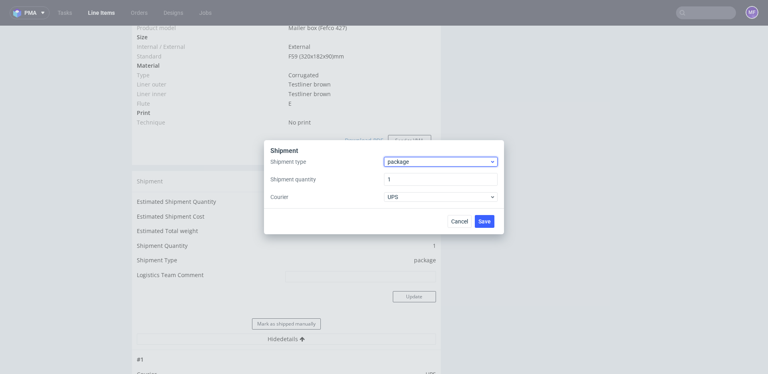
click at [410, 159] on span "package" at bounding box center [439, 162] width 102 height 8
click at [410, 179] on div "pallet" at bounding box center [440, 178] width 107 height 14
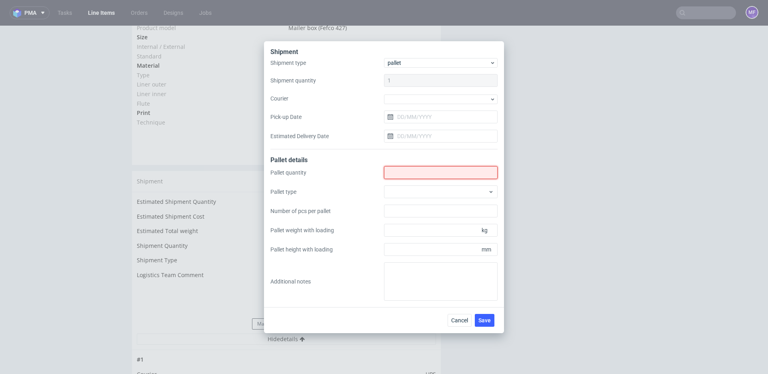
click at [407, 171] on input "Shipment type" at bounding box center [441, 172] width 114 height 13
click at [400, 174] on input "Shipment type" at bounding box center [441, 172] width 114 height 13
type input "1"
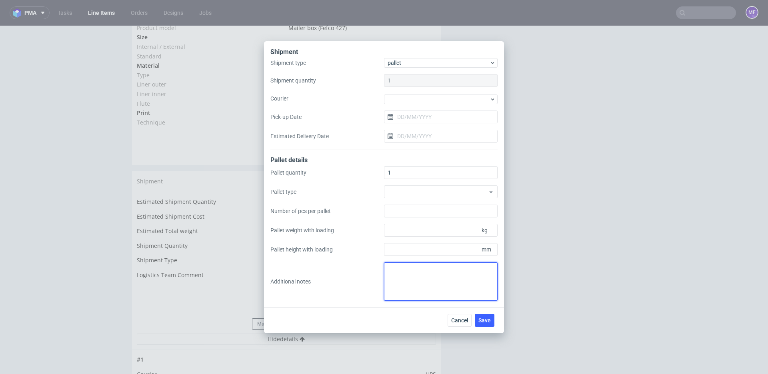
click at [407, 275] on textarea at bounding box center [441, 281] width 114 height 38
paste textarea "2 paczki 70x66x24 20kg"
drag, startPoint x: 408, startPoint y: 278, endPoint x: 386, endPoint y: 279, distance: 22.4
click at [448, 287] on textarea "2 paczki UPS do UK: 70x66x24 20kg" at bounding box center [441, 281] width 114 height 38
type textarea "2 paczki UPS do UK: 70x66x24 20kg"
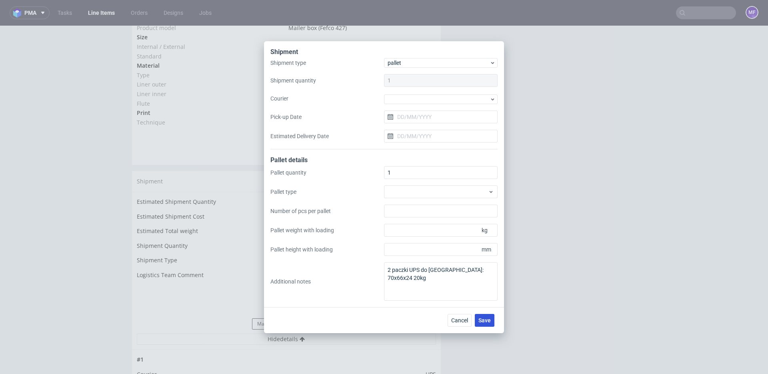
click at [477, 319] on button "Save" at bounding box center [485, 320] width 20 height 13
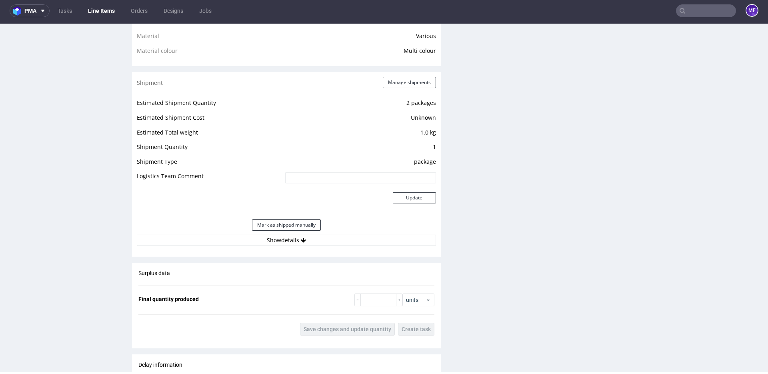
scroll to position [637, 0]
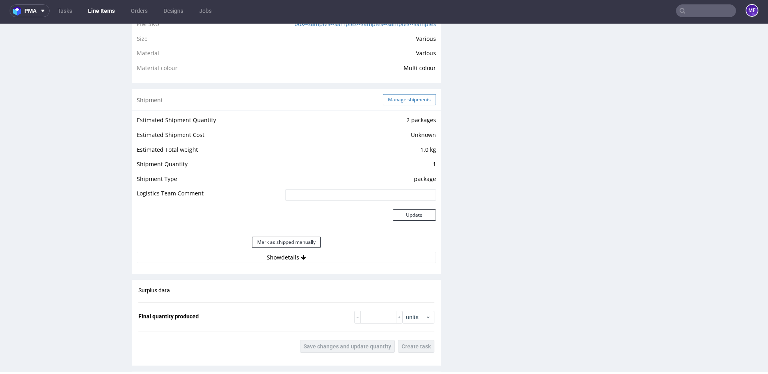
click at [392, 104] on button "Manage shipments" at bounding box center [409, 99] width 53 height 11
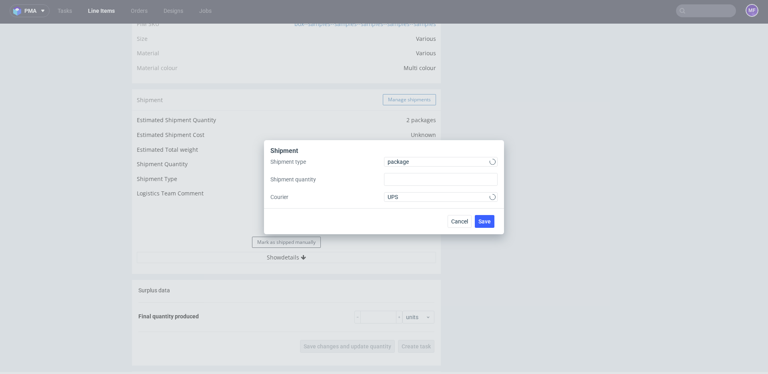
type input "1"
click at [405, 162] on span "package" at bounding box center [439, 162] width 102 height 8
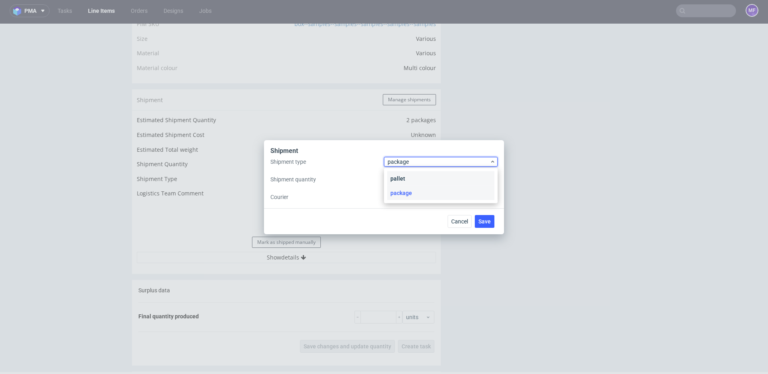
click at [409, 174] on div "pallet" at bounding box center [440, 178] width 107 height 14
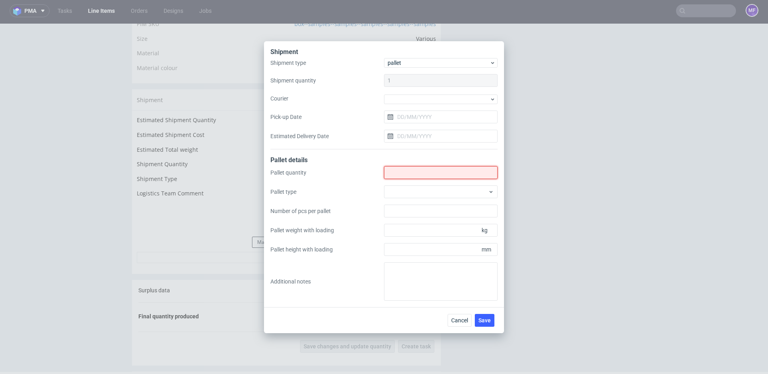
click at [406, 175] on input "Shipment type" at bounding box center [441, 172] width 114 height 13
type input "1"
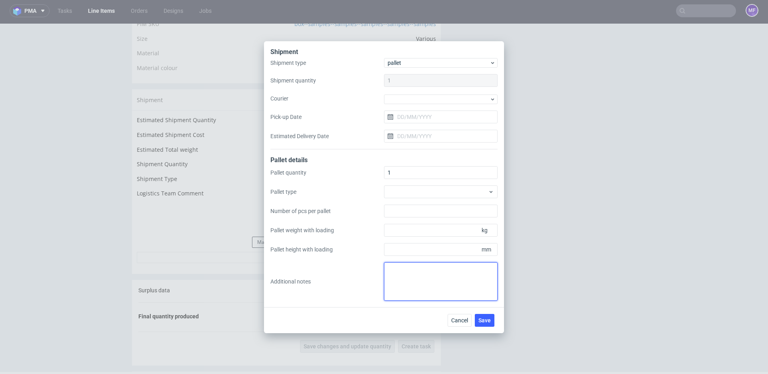
click at [410, 274] on textarea at bounding box center [441, 281] width 114 height 38
paste textarea "1x2x2 1kg 1x2x3 1kg"
click at [416, 278] on textarea "2 paczki UPS do [GEOGRAPHIC_DATA]: 1x2x2 1kg 1x2x3 1kg" at bounding box center [441, 281] width 114 height 38
click at [440, 277] on textarea "2 paczki UPS do [GEOGRAPHIC_DATA]: 1x2x2 1kg 1x2x3 1kg" at bounding box center [441, 281] width 114 height 38
type textarea "2 paczki UPS do [GEOGRAPHIC_DATA]: 1x2x2 1kg 1x2x3 1kg"
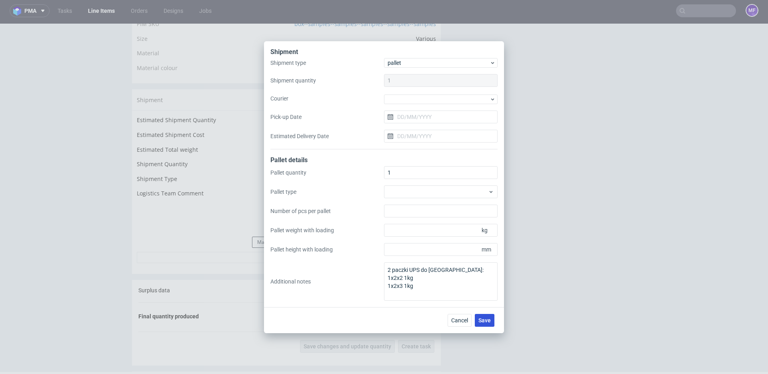
click at [484, 318] on span "Save" at bounding box center [484, 320] width 12 height 6
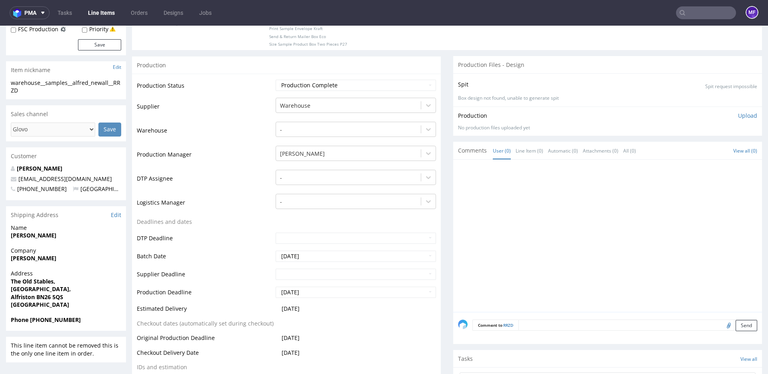
scroll to position [215, 0]
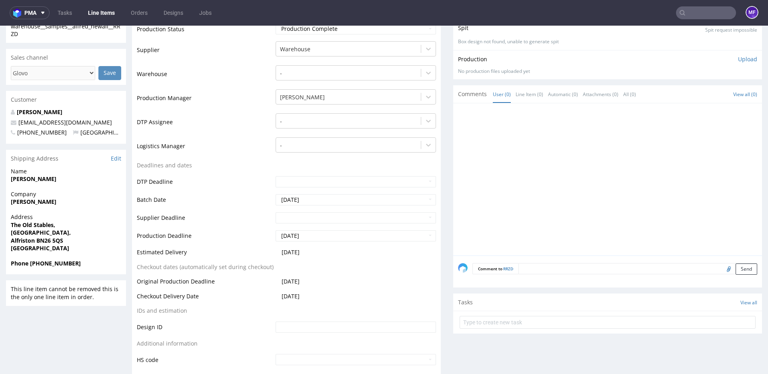
click at [722, 268] on input "file" at bounding box center [727, 268] width 11 height 10
type input "C:\fakepath\proforma-invoice-fp2025-09-113.pdf"
click at [743, 270] on button "Send" at bounding box center [747, 268] width 22 height 11
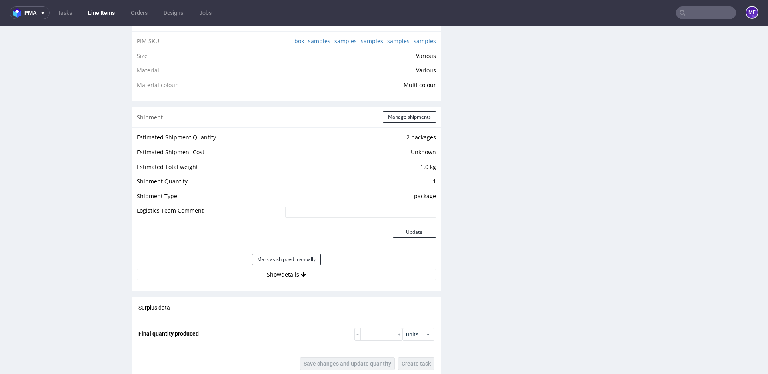
scroll to position [611, 0]
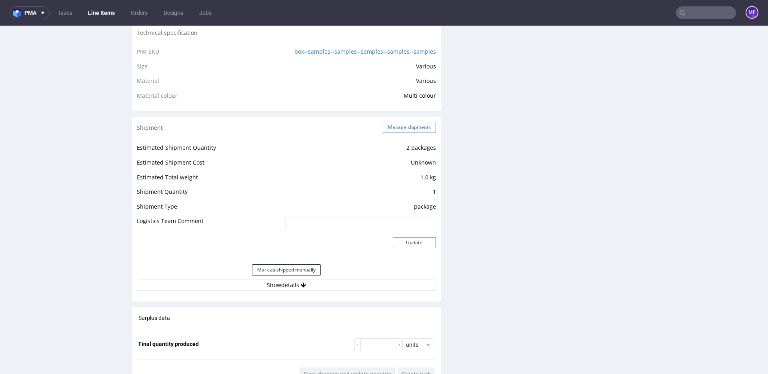
click at [424, 129] on button "Manage shipments" at bounding box center [409, 127] width 53 height 11
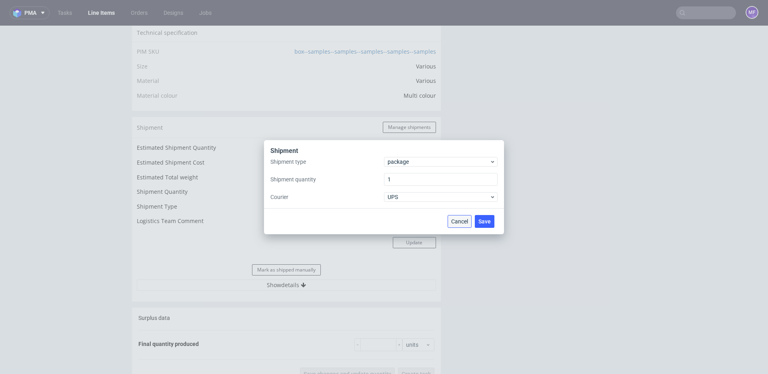
click at [453, 219] on span "Cancel" at bounding box center [459, 221] width 17 height 6
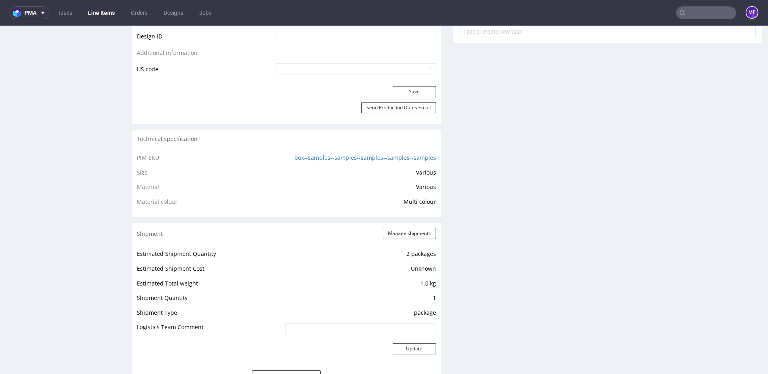
scroll to position [517, 0]
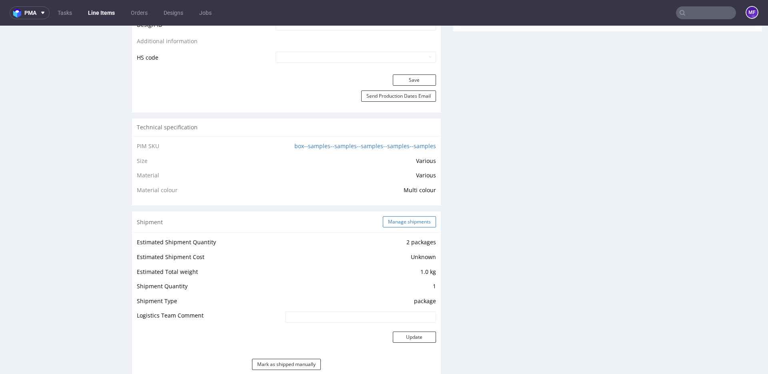
click at [395, 222] on button "Manage shipments" at bounding box center [409, 221] width 53 height 11
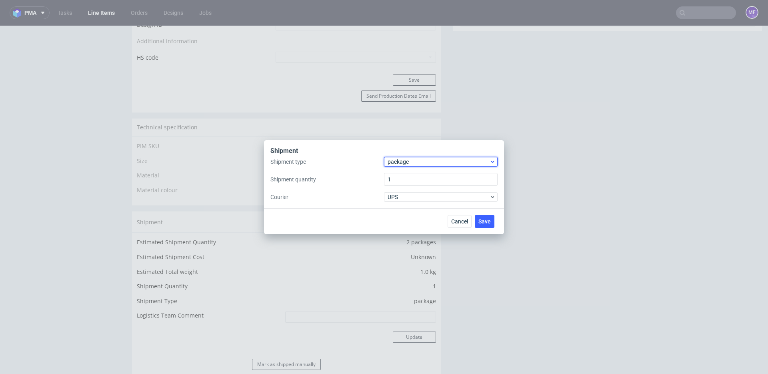
click at [423, 160] on span "package" at bounding box center [439, 162] width 102 height 8
click at [412, 175] on div "pallet" at bounding box center [440, 178] width 107 height 14
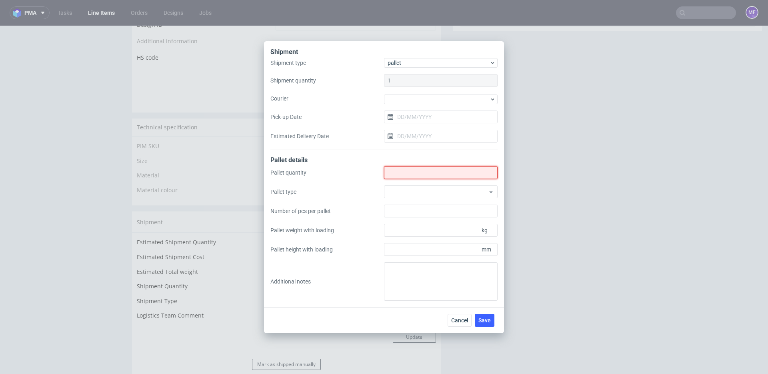
click at [414, 174] on input "Shipment type" at bounding box center [441, 172] width 114 height 13
type input "1"
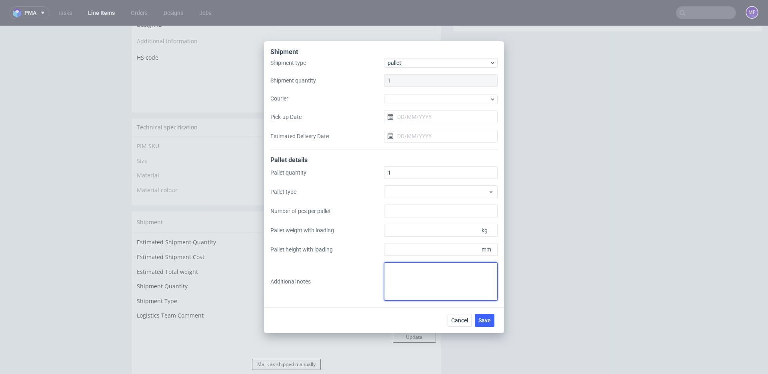
click at [414, 274] on textarea at bounding box center [441, 281] width 114 height 38
click at [455, 319] on span "Cancel" at bounding box center [459, 320] width 17 height 6
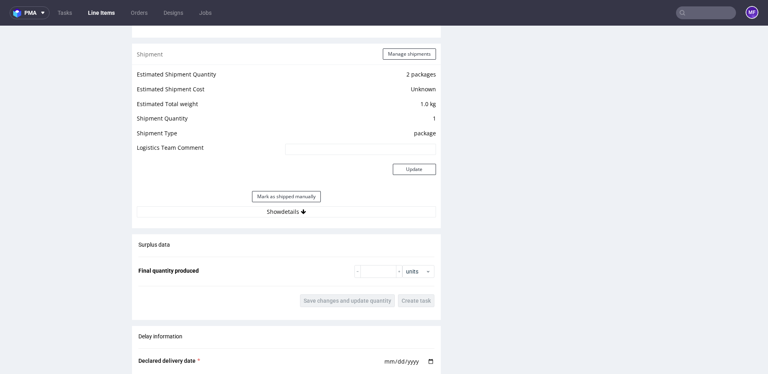
scroll to position [682, 0]
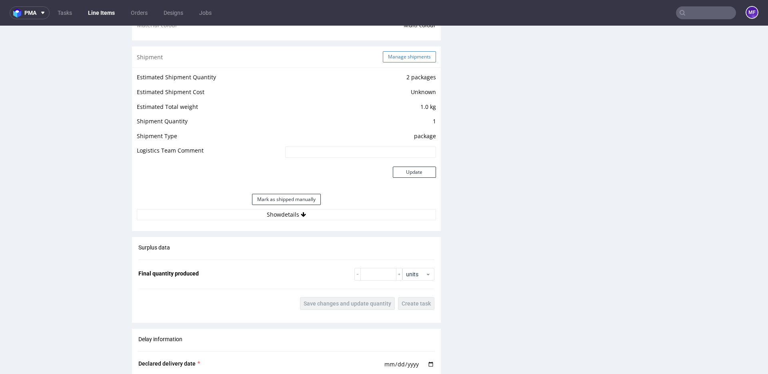
click at [401, 52] on button "Manage shipments" at bounding box center [409, 56] width 53 height 11
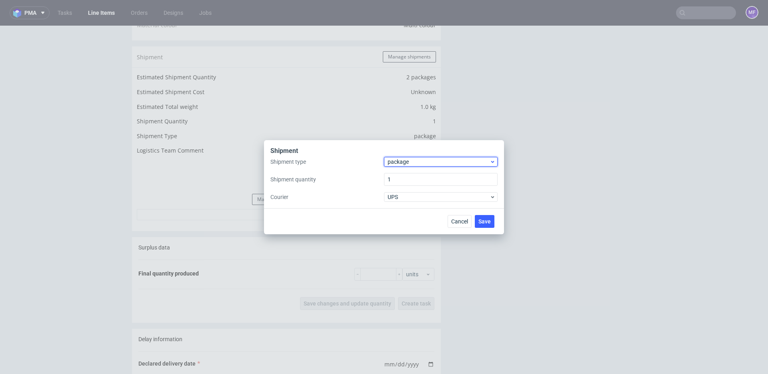
click at [411, 165] on span "package" at bounding box center [439, 162] width 102 height 8
click at [407, 178] on div "pallet" at bounding box center [440, 178] width 107 height 14
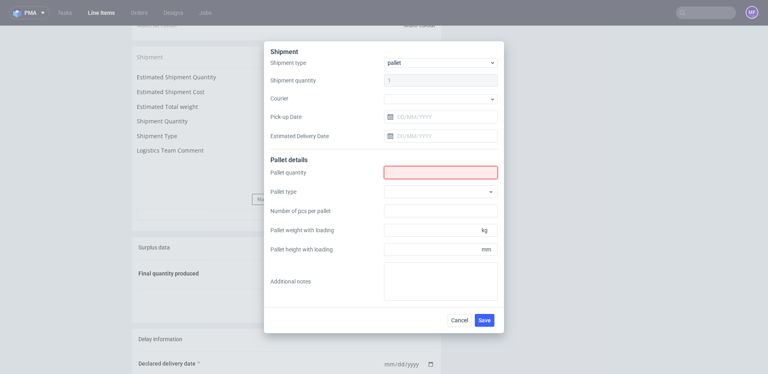
click at [410, 171] on input "Shipment type" at bounding box center [441, 172] width 114 height 13
type input "1"
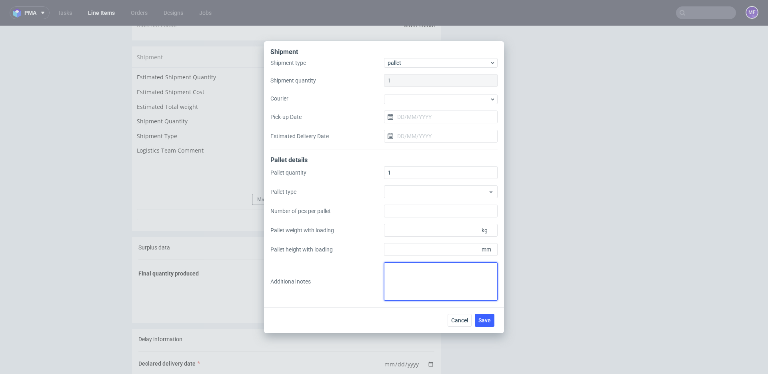
click at [414, 276] on textarea at bounding box center [441, 281] width 114 height 38
paste textarea "45x50x3 0,5"
click at [418, 276] on textarea "1 paczka UPS do UK: 45x50x3 0,5 proforma w kom" at bounding box center [441, 281] width 114 height 38
type textarea "1 paczka UPS do UK: 45x50x3 0,5kg proforma w kom"
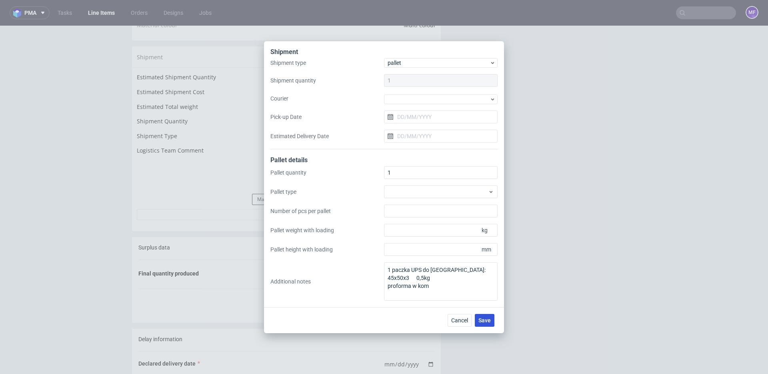
click at [484, 319] on span "Save" at bounding box center [484, 320] width 12 height 6
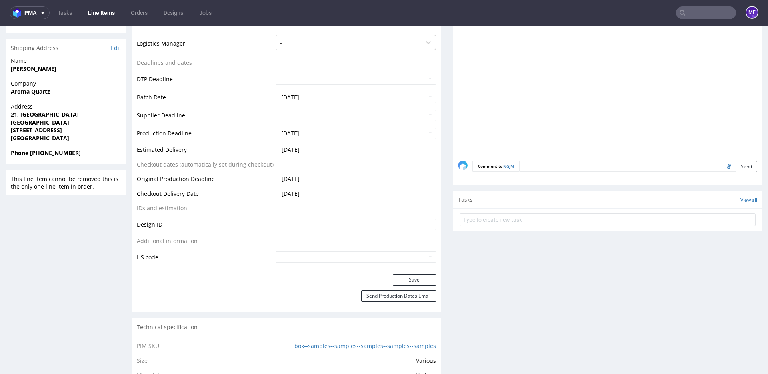
scroll to position [318, 0]
click at [722, 171] on input "file" at bounding box center [727, 165] width 11 height 10
type input "C:\fakepath\proforma-invoice-fp2025-09-111.pdf"
click at [739, 172] on button "Send" at bounding box center [747, 165] width 22 height 11
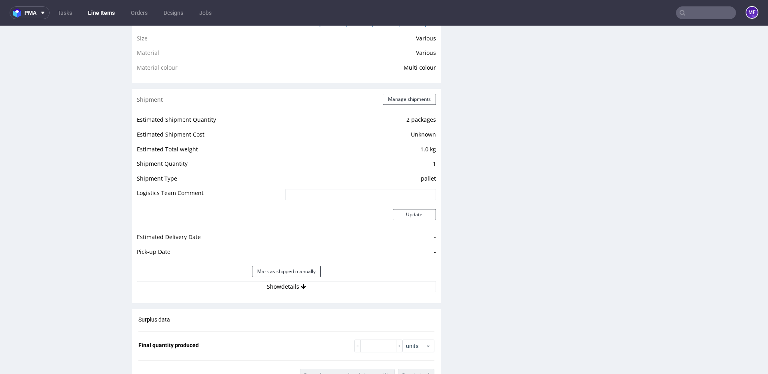
scroll to position [638, 0]
click at [397, 106] on button "Manage shipments" at bounding box center [409, 99] width 53 height 11
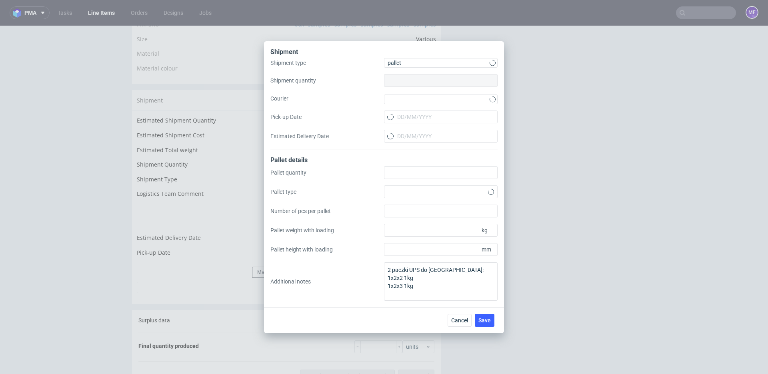
type input "1"
click at [431, 286] on textarea "2 paczki UPS do UK: 1x2x2 1kg 1x2x3 1kg" at bounding box center [441, 281] width 114 height 38
type textarea "2 paczki UPS do UK: 1x2x2 1kg 1x2x3 1kg proforma w kom"
click at [477, 316] on button "Save" at bounding box center [485, 320] width 20 height 13
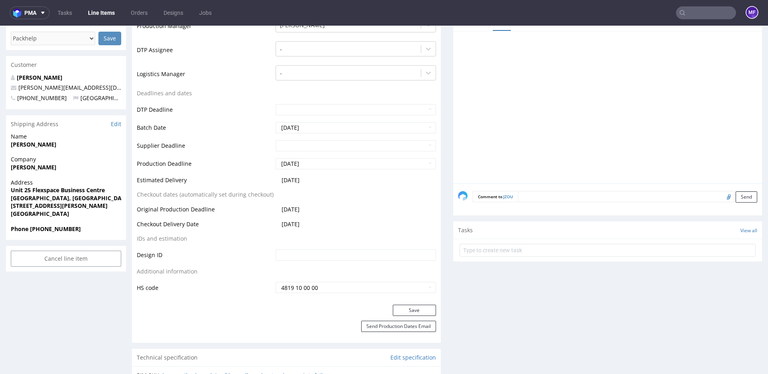
scroll to position [248, 0]
click at [722, 196] on input "file" at bounding box center [727, 195] width 11 height 10
type input "C:\fakepath\proforma-invoice-fp2025-09-112.pdf"
click at [740, 194] on button "Send" at bounding box center [747, 195] width 22 height 11
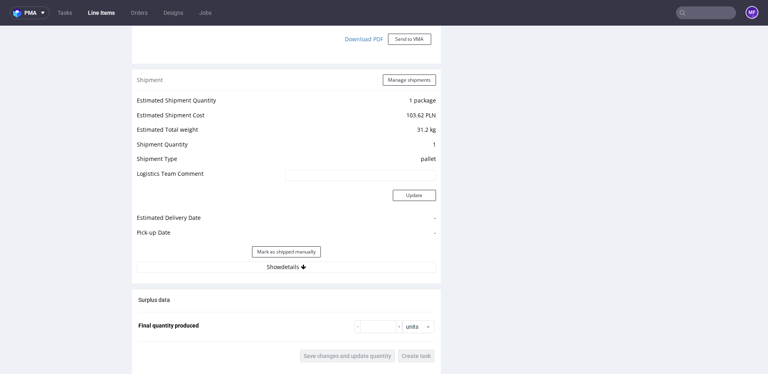
scroll to position [759, 0]
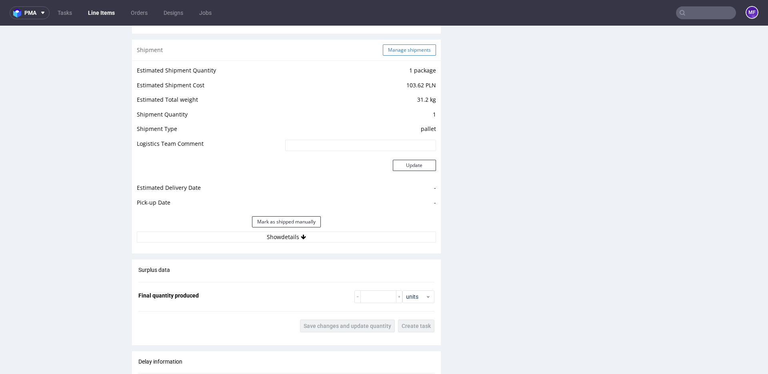
click at [402, 47] on button "Manage shipments" at bounding box center [409, 49] width 53 height 11
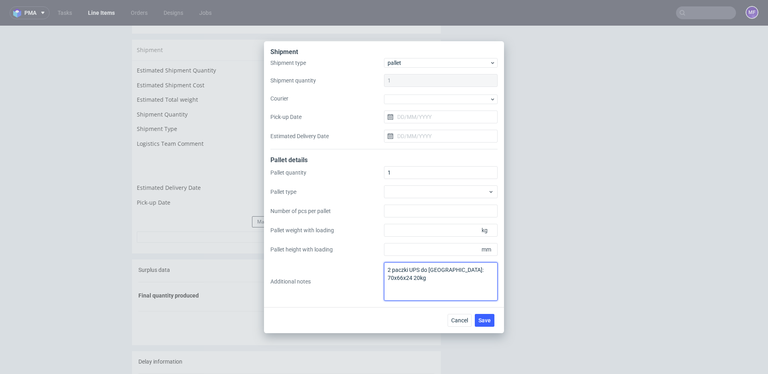
click at [434, 276] on textarea "2 paczki UPS do UK: 70x66x24 20kg" at bounding box center [441, 281] width 114 height 38
type textarea "2 paczki UPS do UK: 70x66x24 20kg proforma w kom"
click at [486, 323] on button "Save" at bounding box center [485, 320] width 20 height 13
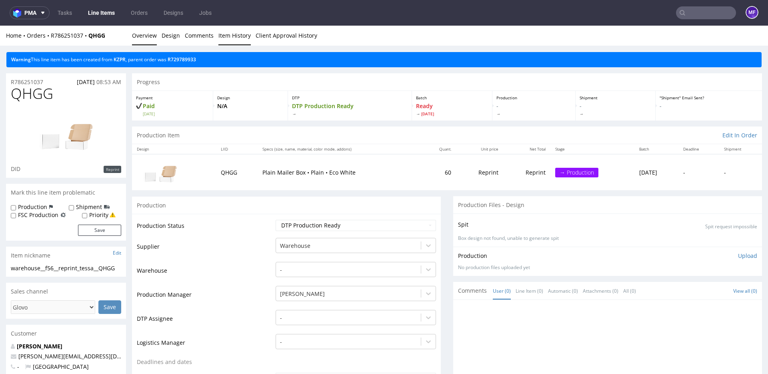
click at [225, 37] on link "Item History" at bounding box center [234, 36] width 32 height 20
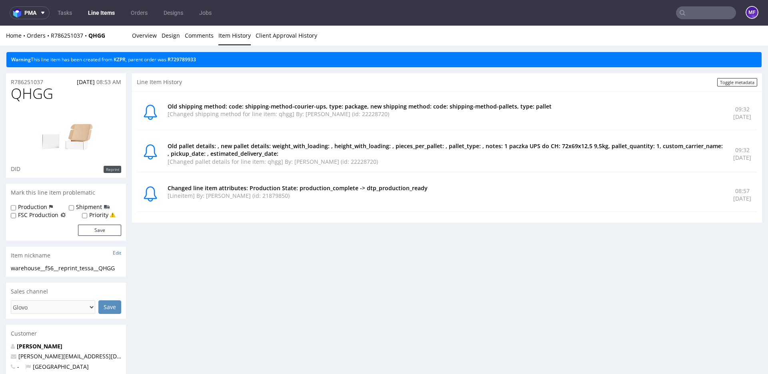
click at [338, 245] on div "Progress Payment Paid Thu 25 Sep Design N/A DTP DTP Production Ready Batch Read…" at bounding box center [447, 302] width 630 height 458
click at [151, 41] on link "Overview" at bounding box center [144, 36] width 25 height 20
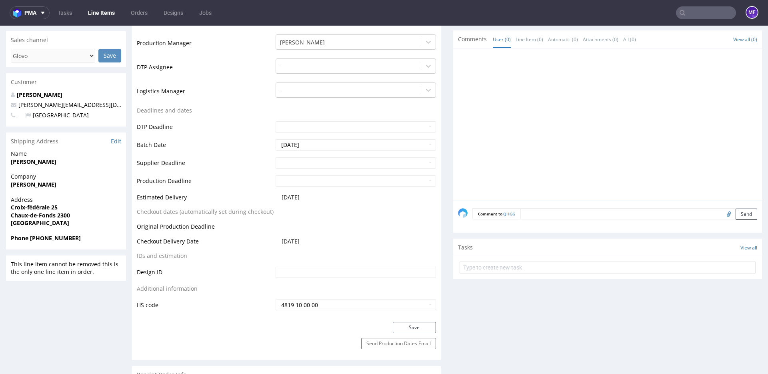
scroll to position [292, 0]
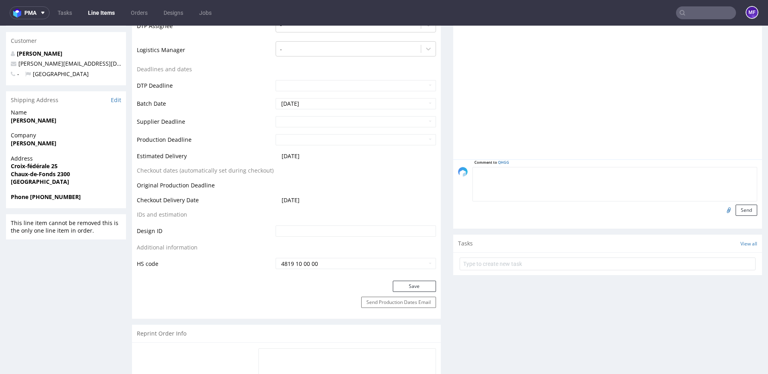
drag, startPoint x: 703, startPoint y: 174, endPoint x: 718, endPoint y: 173, distance: 15.2
click at [709, 174] on textarea at bounding box center [614, 184] width 285 height 34
click at [722, 212] on input "file" at bounding box center [727, 209] width 11 height 10
type input "C:\fakepath\proforma-invoice-fp2025-09-107.pdf"
drag, startPoint x: 738, startPoint y: 211, endPoint x: 726, endPoint y: 212, distance: 11.2
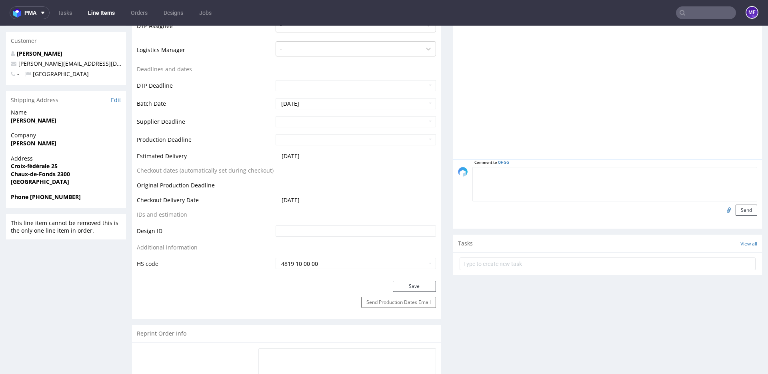
click at [740, 211] on button "Send" at bounding box center [747, 209] width 22 height 11
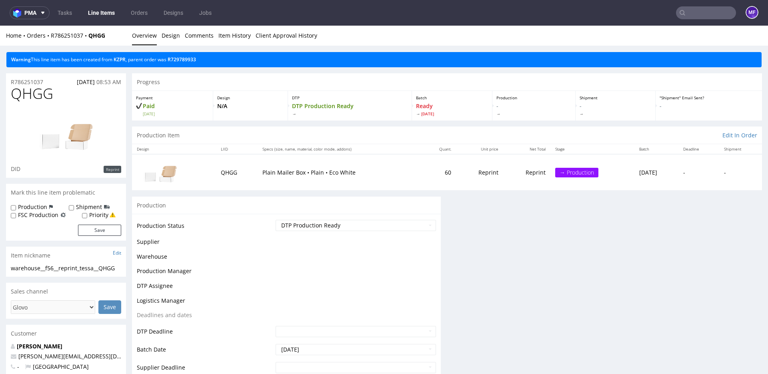
scroll to position [0, 0]
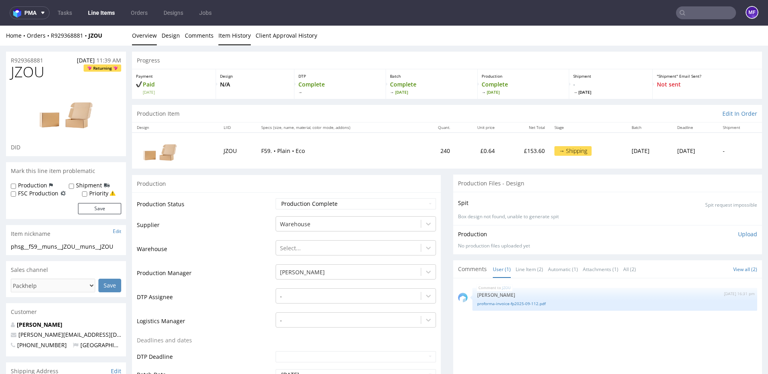
click at [234, 36] on link "Item History" at bounding box center [234, 36] width 32 height 20
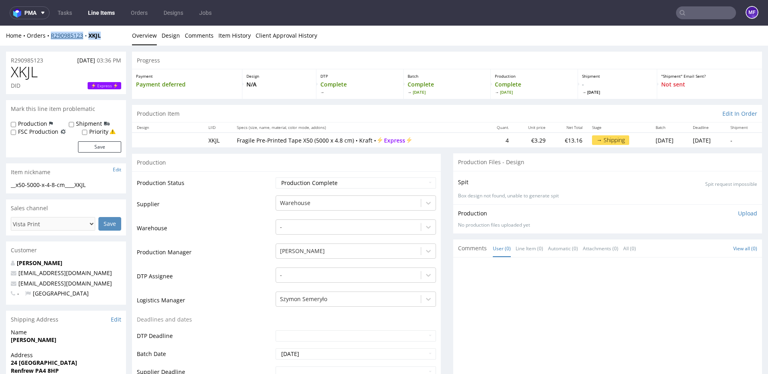
drag, startPoint x: 106, startPoint y: 36, endPoint x: 51, endPoint y: 38, distance: 55.2
click at [51, 38] on div "Home Orders R290985123 XKJL" at bounding box center [66, 36] width 120 height 8
copy div "R290985123 XKJL"
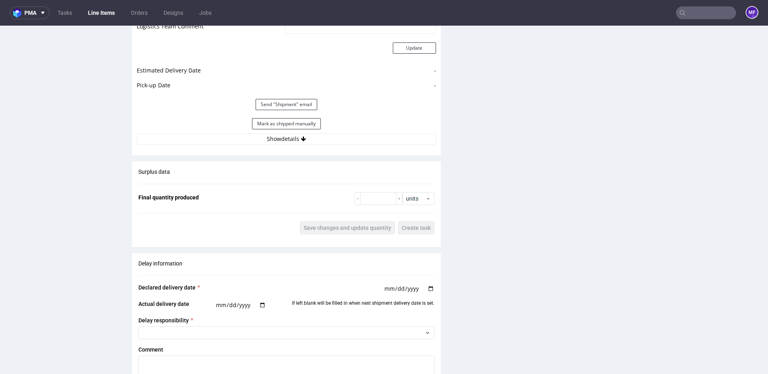
scroll to position [748, 0]
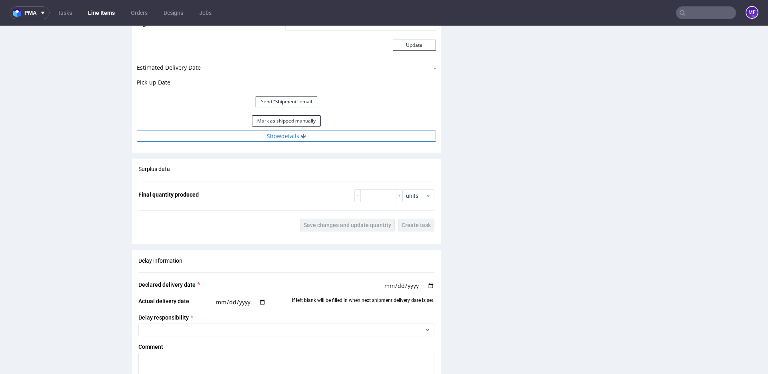
click at [322, 138] on button "Show details" at bounding box center [286, 135] width 299 height 11
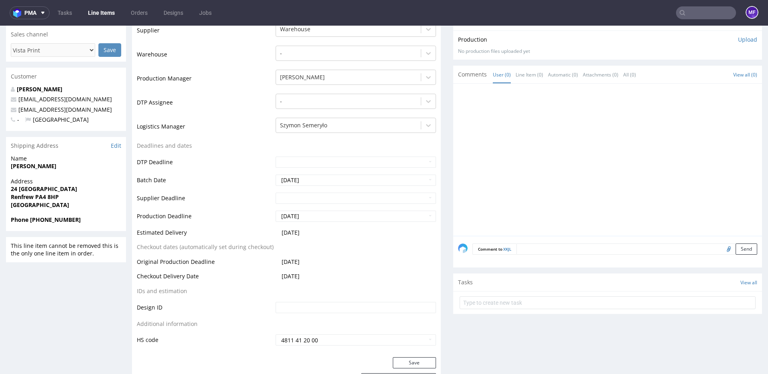
scroll to position [174, 0]
click at [722, 250] on input "file" at bounding box center [727, 247] width 11 height 10
type input "C:\fakepath\InvoiceH43360768680_1.pdf"
click at [738, 249] on button "Send" at bounding box center [747, 247] width 22 height 11
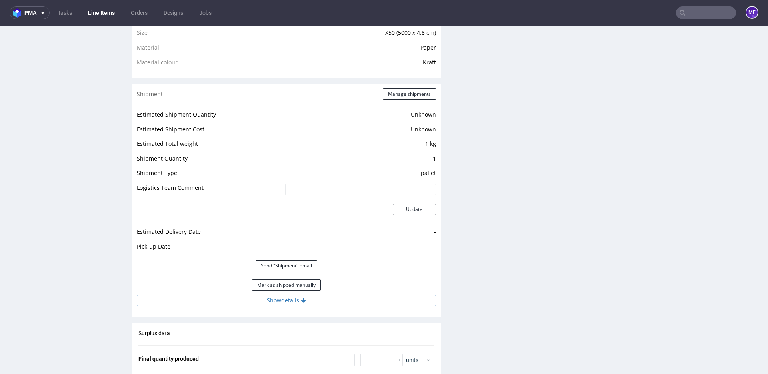
scroll to position [586, 0]
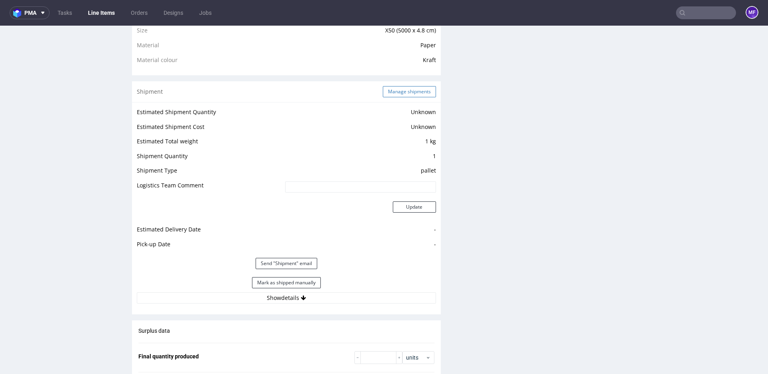
drag, startPoint x: 395, startPoint y: 94, endPoint x: 412, endPoint y: 212, distance: 119.6
click at [395, 94] on button "Manage shipments" at bounding box center [409, 91] width 53 height 11
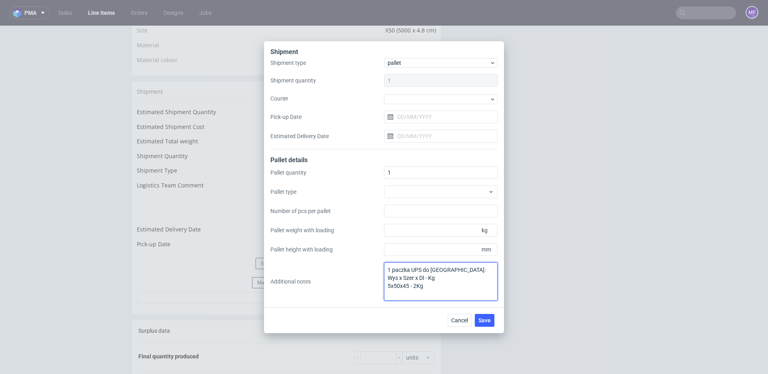
click at [436, 287] on textarea "1 paczka UPS do UK: Wys x Szer x Dl - Kg 5x50x45 - 2Kg" at bounding box center [441, 281] width 114 height 38
type textarea "1 paczka UPS do UK: Wys x Szer x Dl - Kg 5x50x45 - 2Kg proforma w kom"
click at [490, 318] on span "Save" at bounding box center [484, 320] width 12 height 6
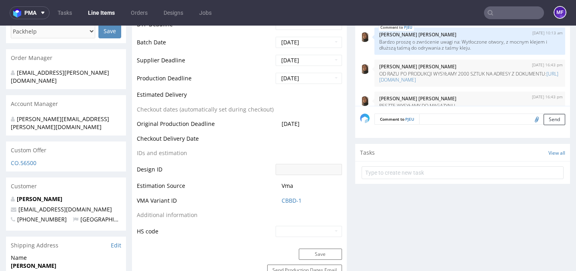
scroll to position [18, 0]
